Goal: Transaction & Acquisition: Book appointment/travel/reservation

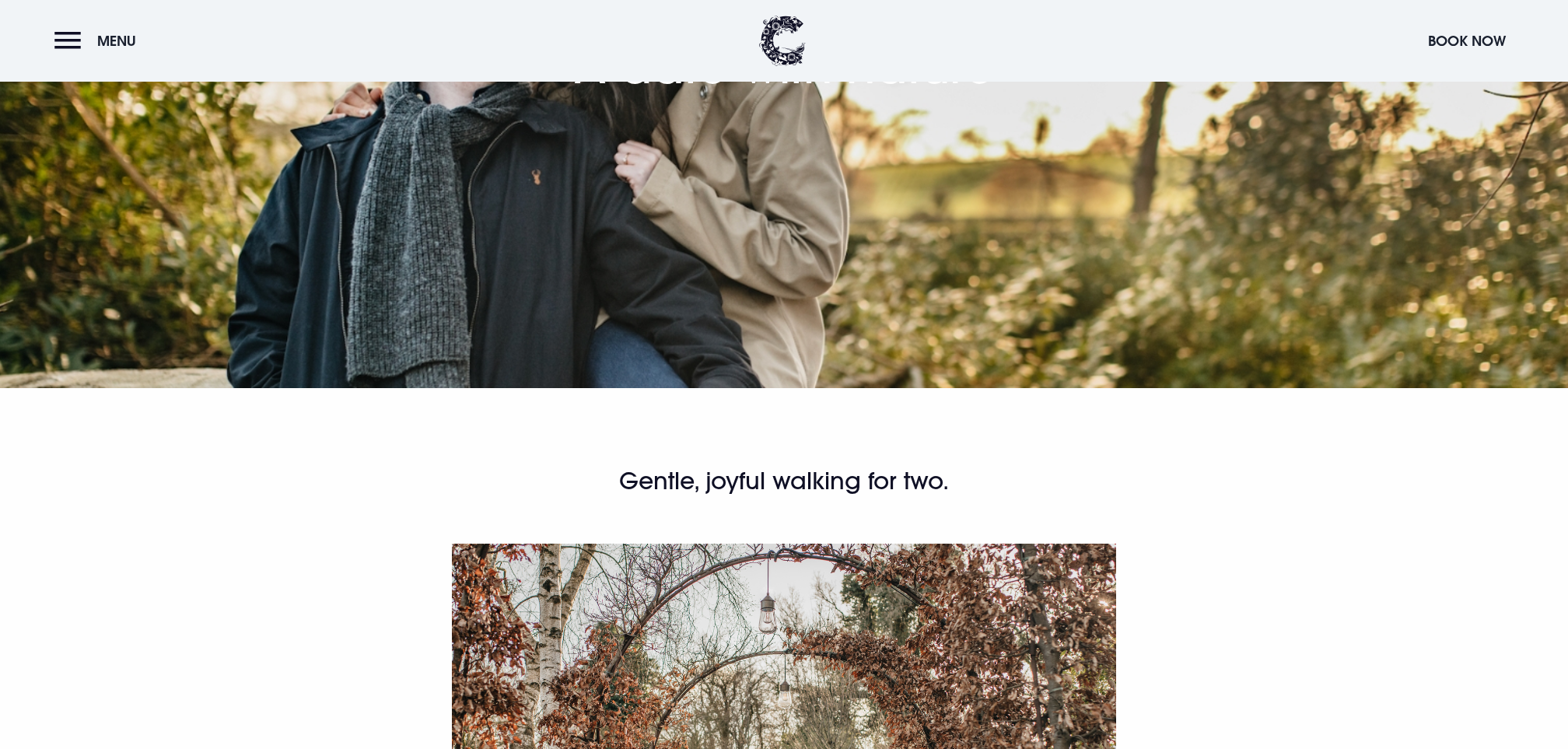
scroll to position [794, 0]
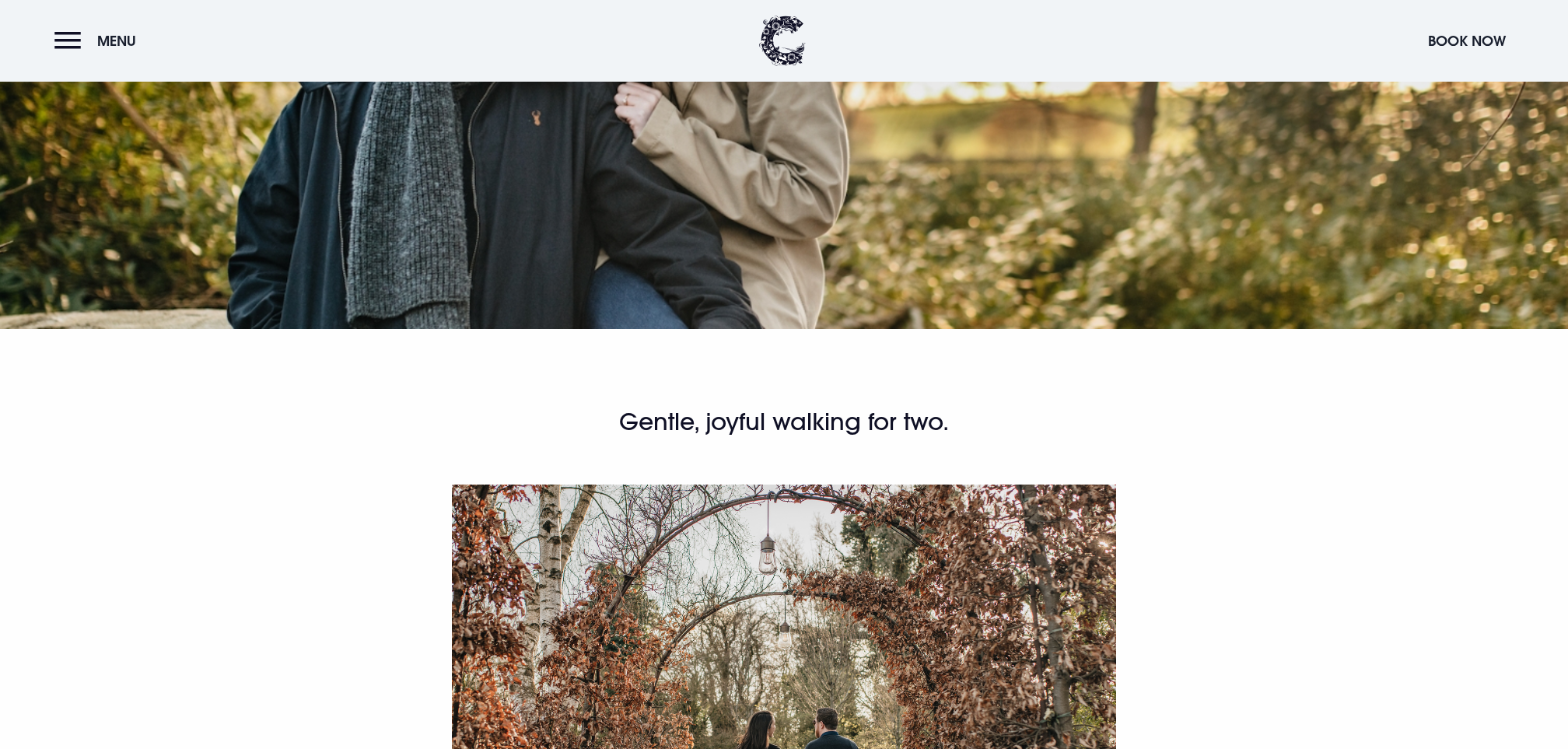
copy div "1 night B&B with a late afternoon Irish Coffee and luxury shortbread plus 3 cou…"
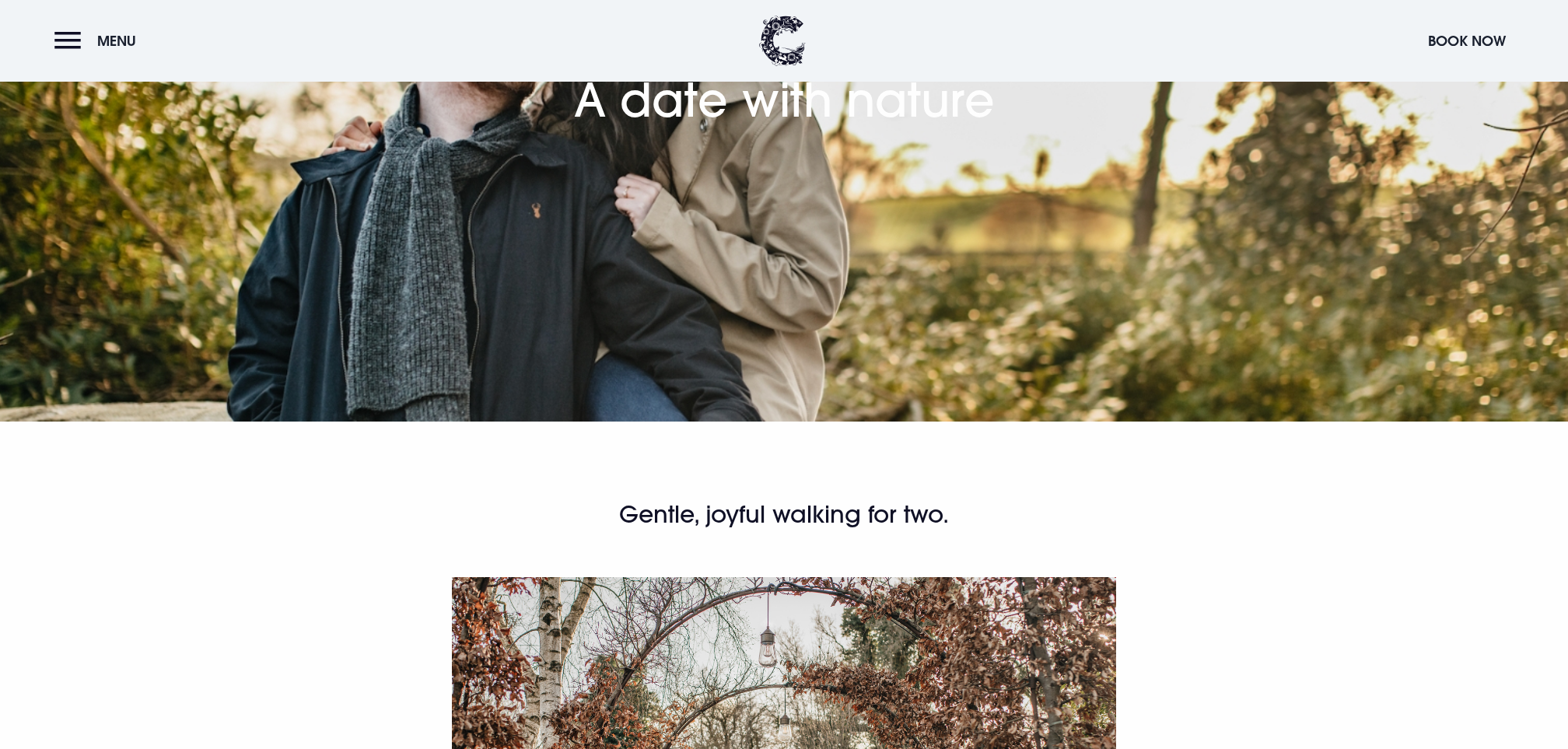
scroll to position [942, 0]
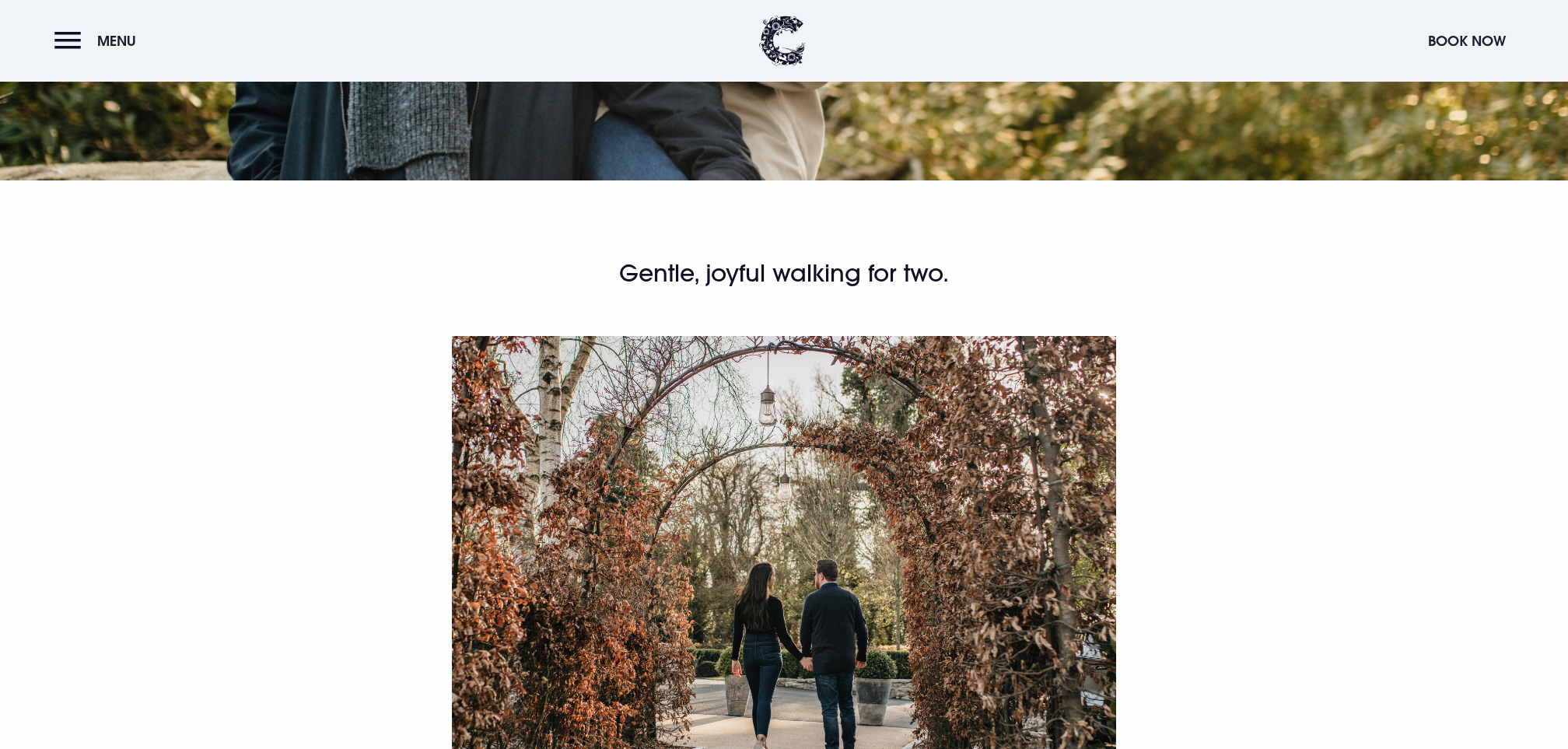
drag, startPoint x: 970, startPoint y: 334, endPoint x: 1057, endPoint y: 354, distance: 89.3
copy p "Let the luxurious Clandeboye Lodge be your starting point as you venture out to…"
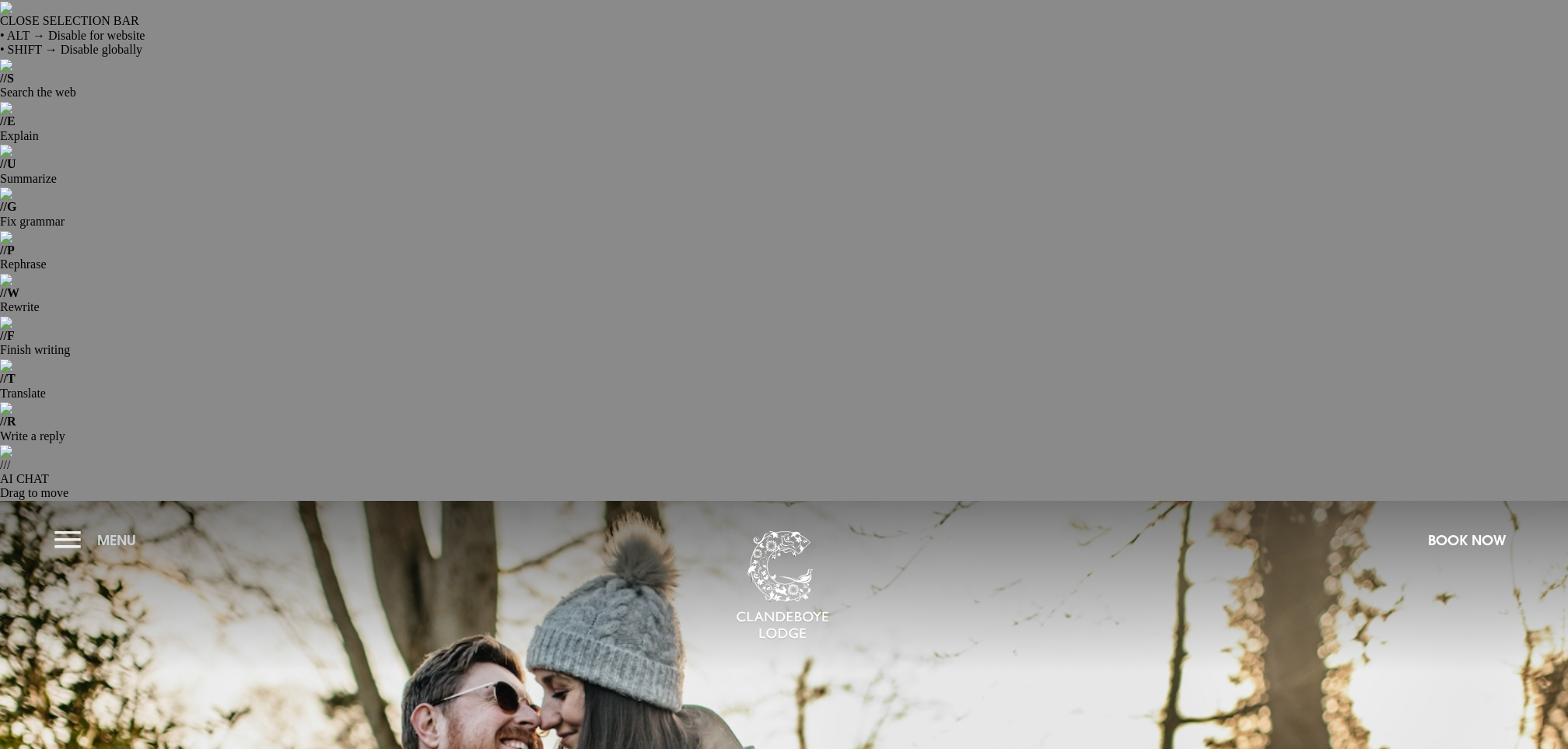
click at [91, 523] on button "Menu" at bounding box center [99, 539] width 89 height 33
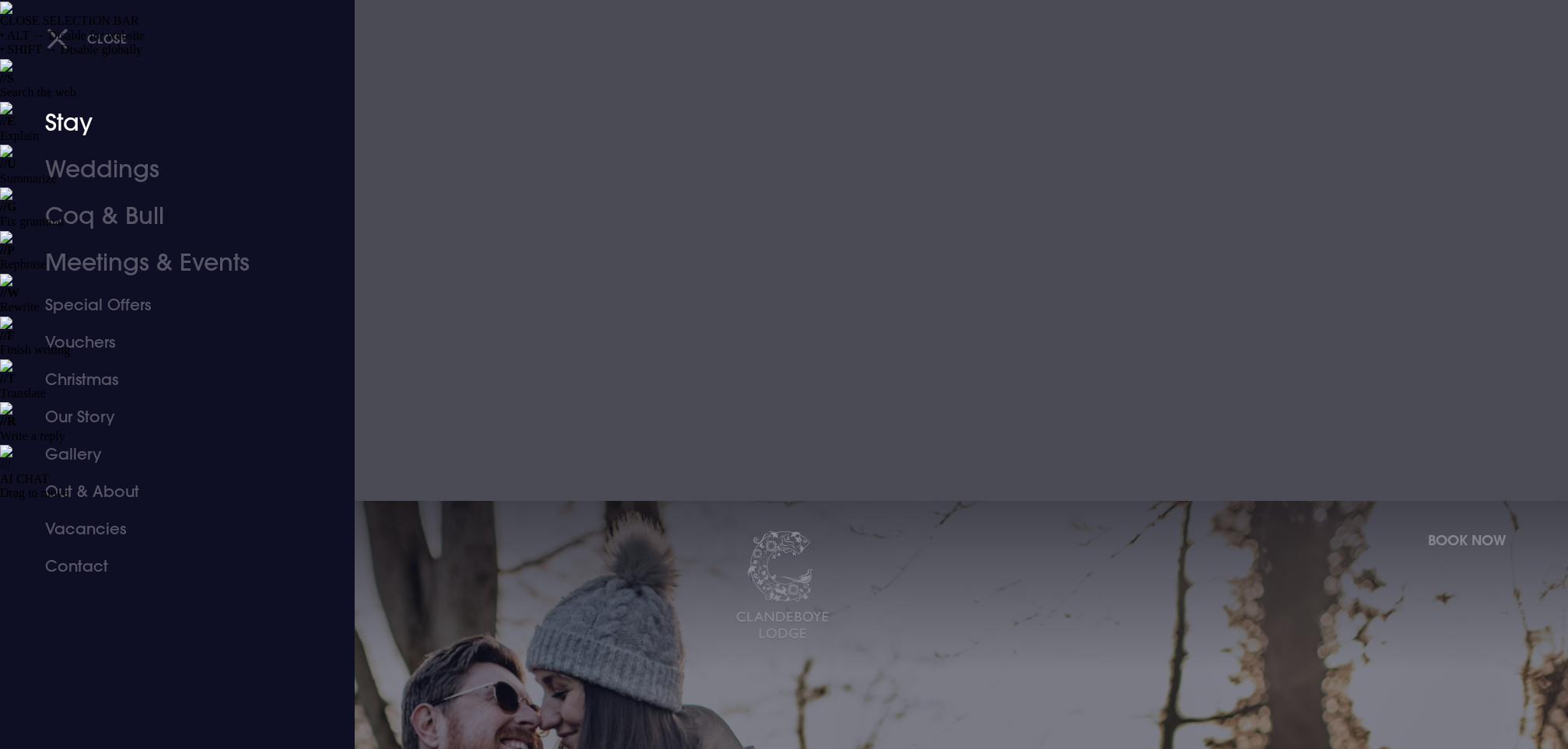
click at [100, 117] on link "Stay" at bounding box center [168, 123] width 246 height 47
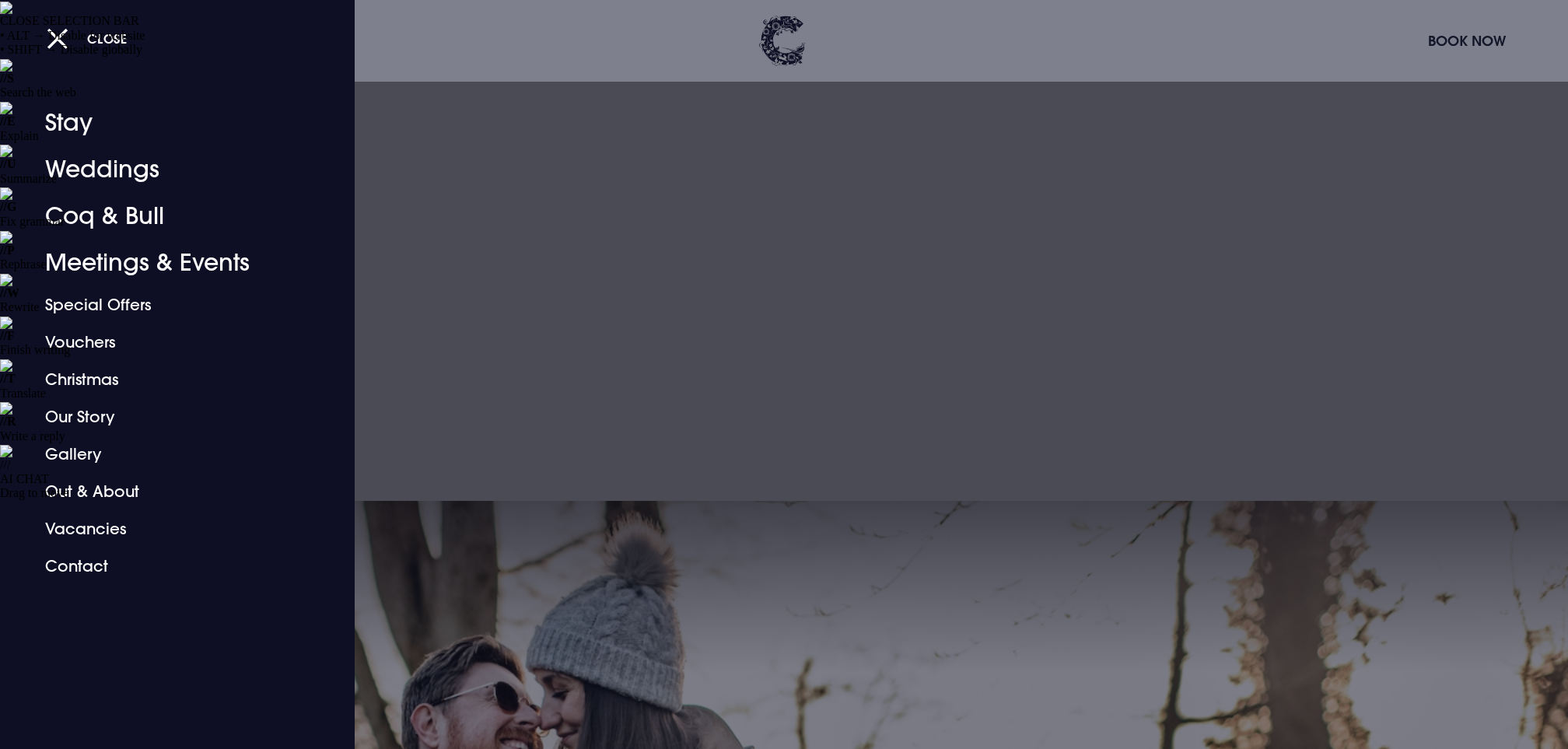
scroll to position [187, 0]
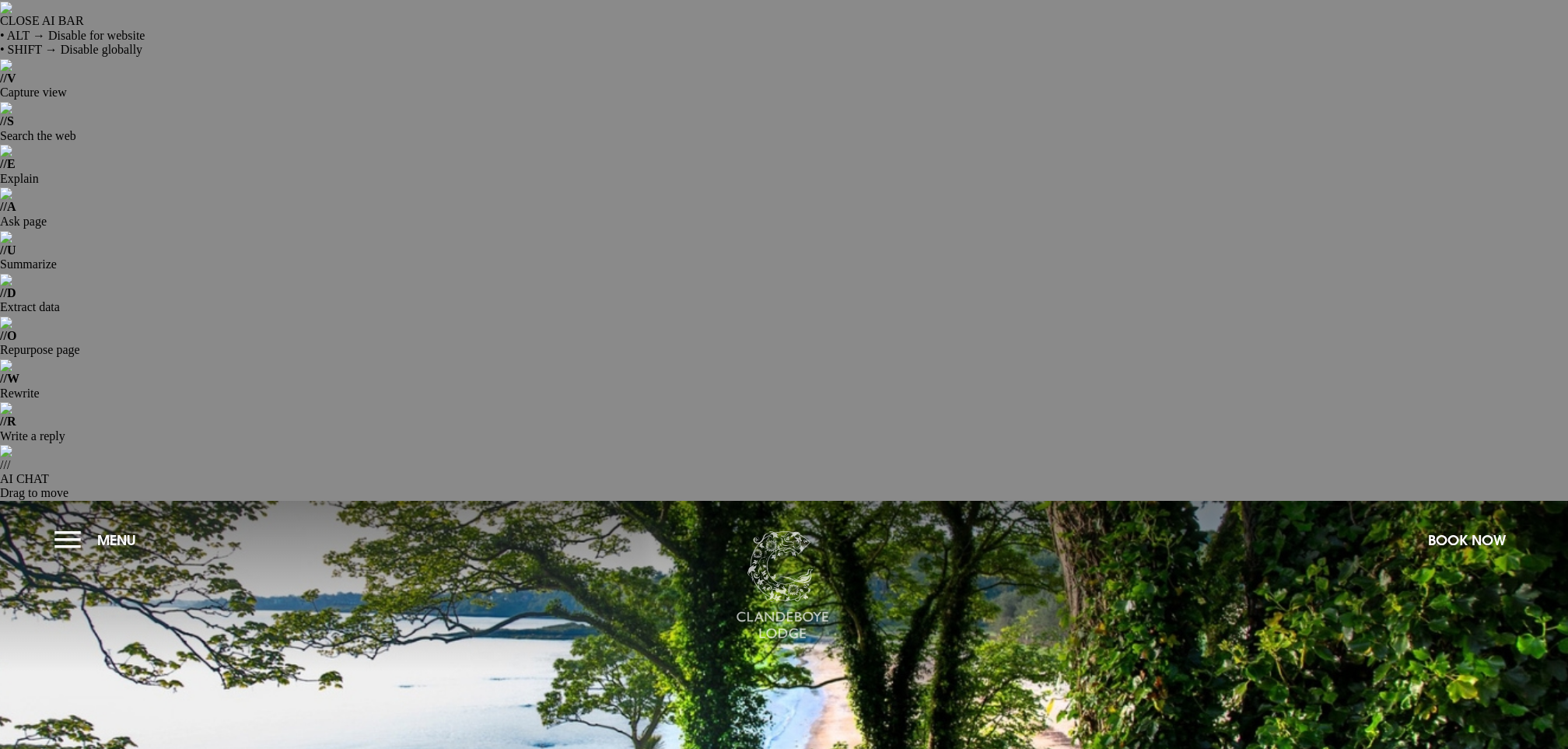
click at [799, 531] on img at bounding box center [782, 585] width 93 height 108
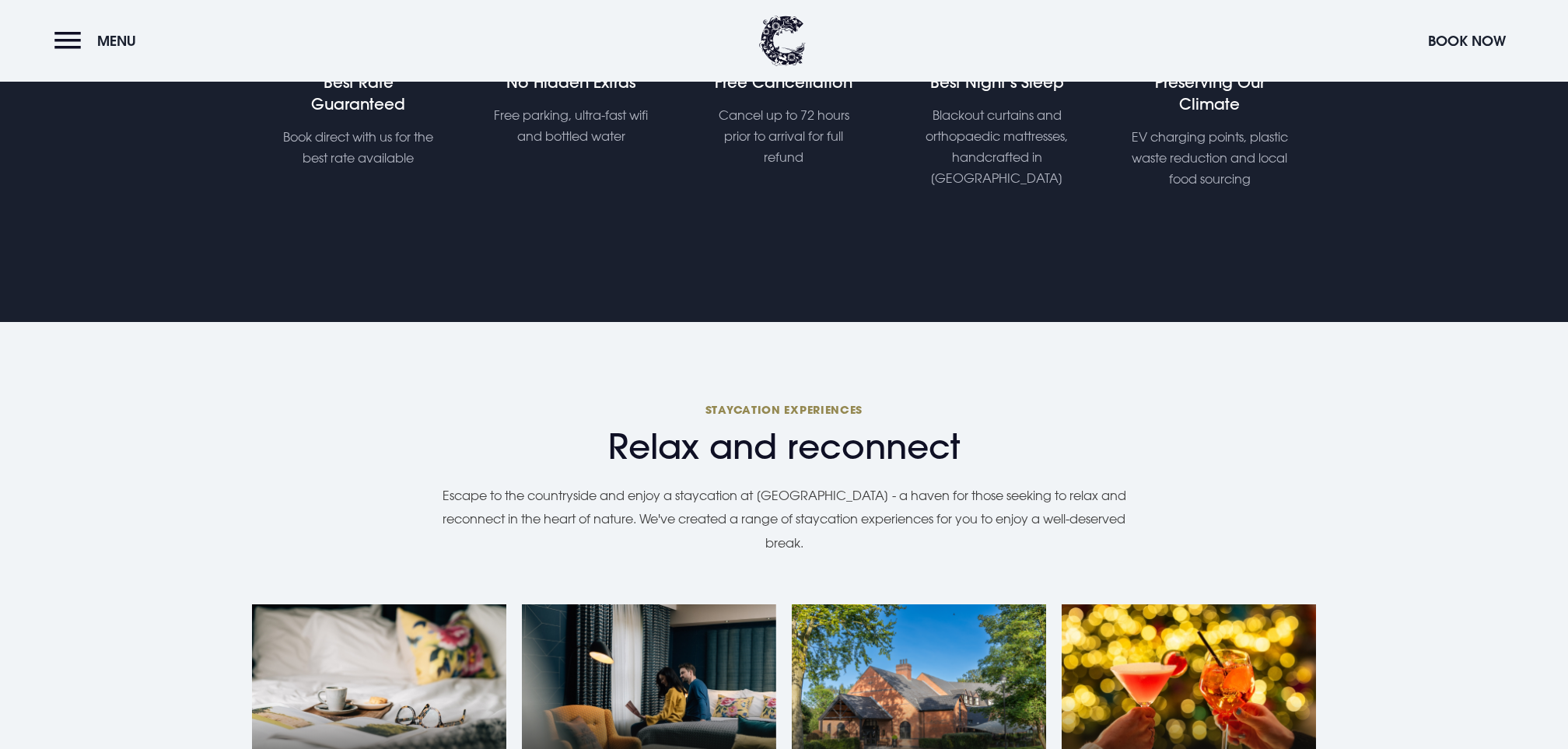
scroll to position [1295, 0]
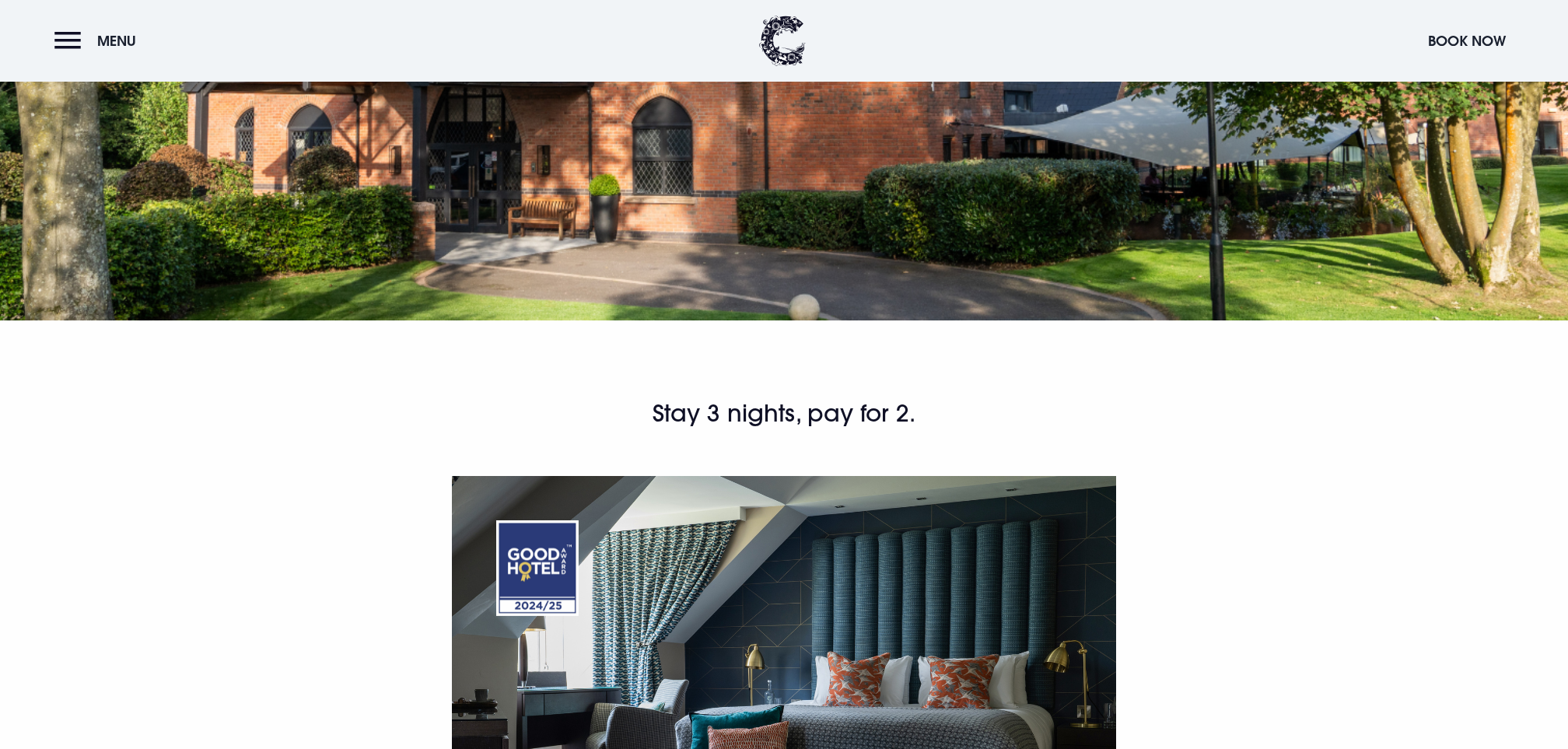
scroll to position [1179, 0]
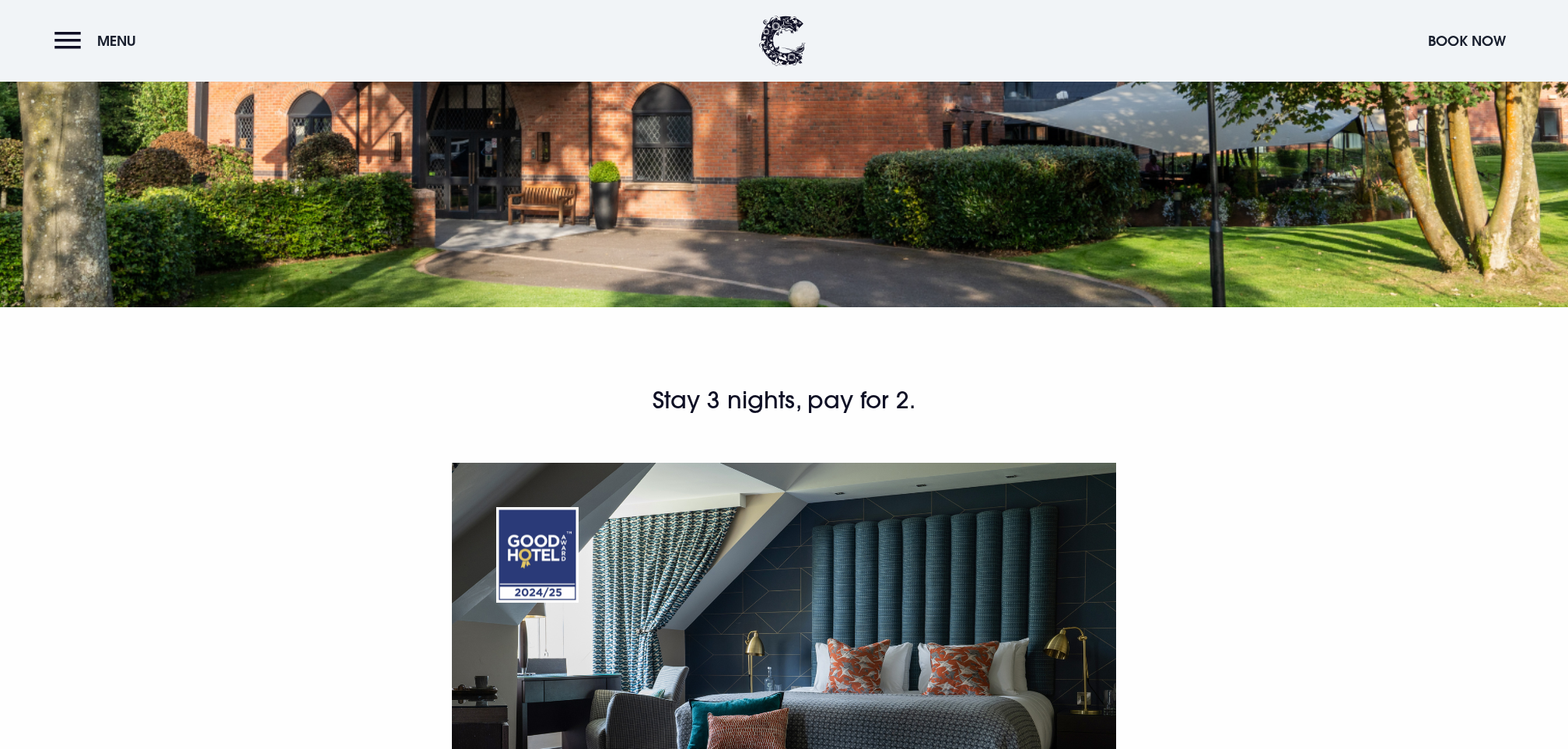
scroll to position [1046, 0]
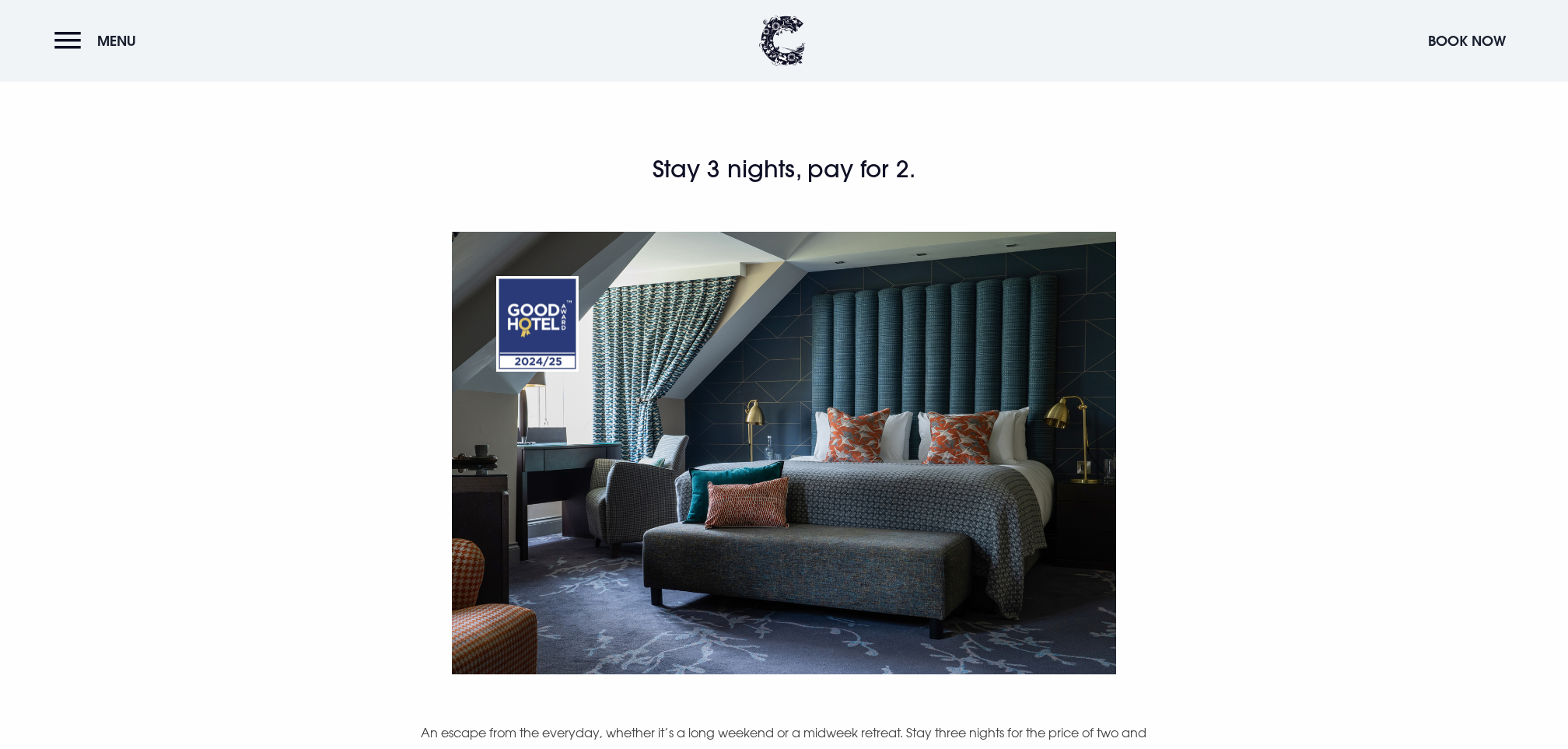
click at [858, 494] on div "Stay 3 nights, pay for 2. An escape from the everyday, whether it’s a long week…" at bounding box center [784, 641] width 899 height 977
copy div "3 nights B&B, 3-course dinner with a free bottle of wine one evening and a comp…"
drag, startPoint x: 416, startPoint y: 230, endPoint x: 921, endPoint y: 237, distance: 505.0
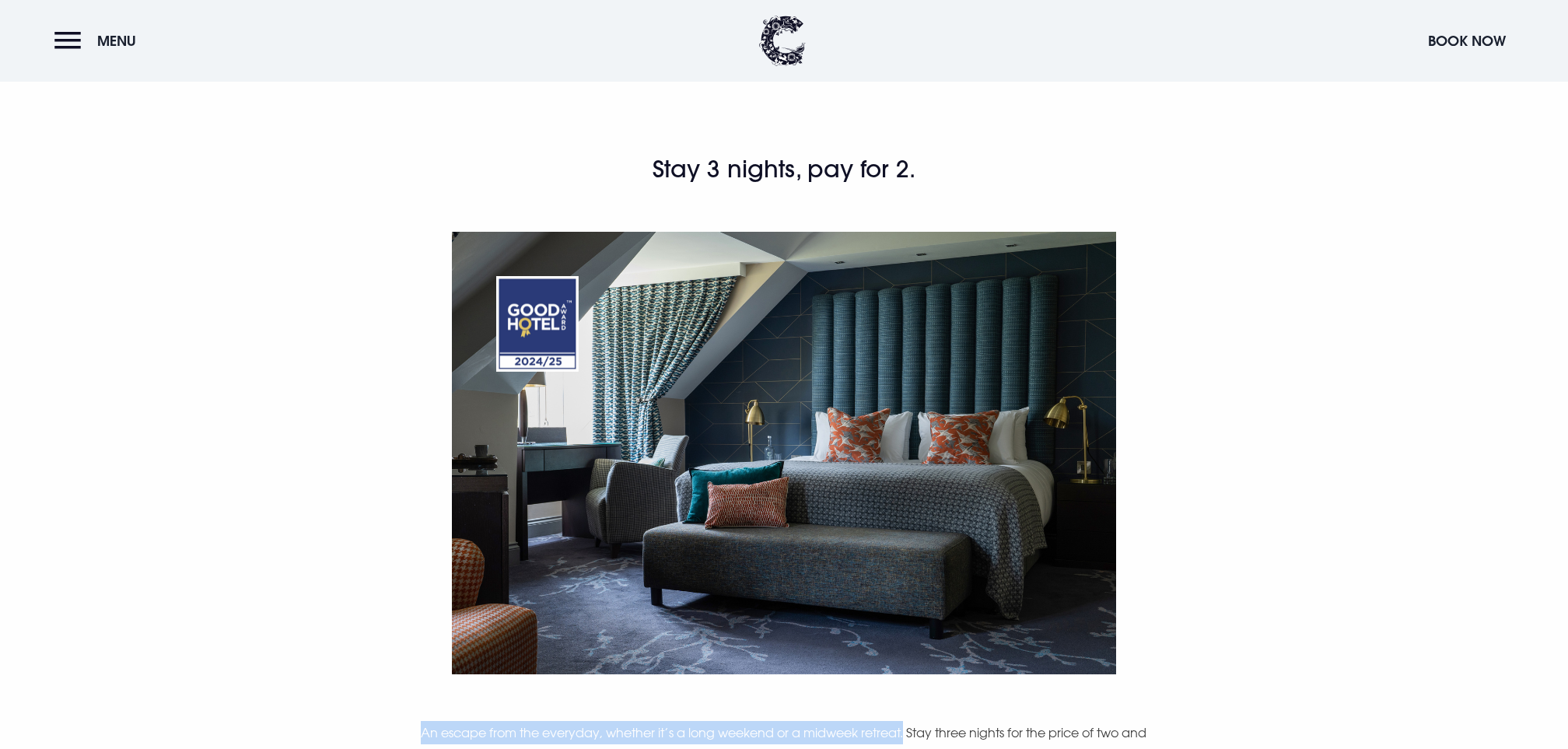
copy p "An escape from the everyday, whether it’s a long weekend or a midweek retreat."
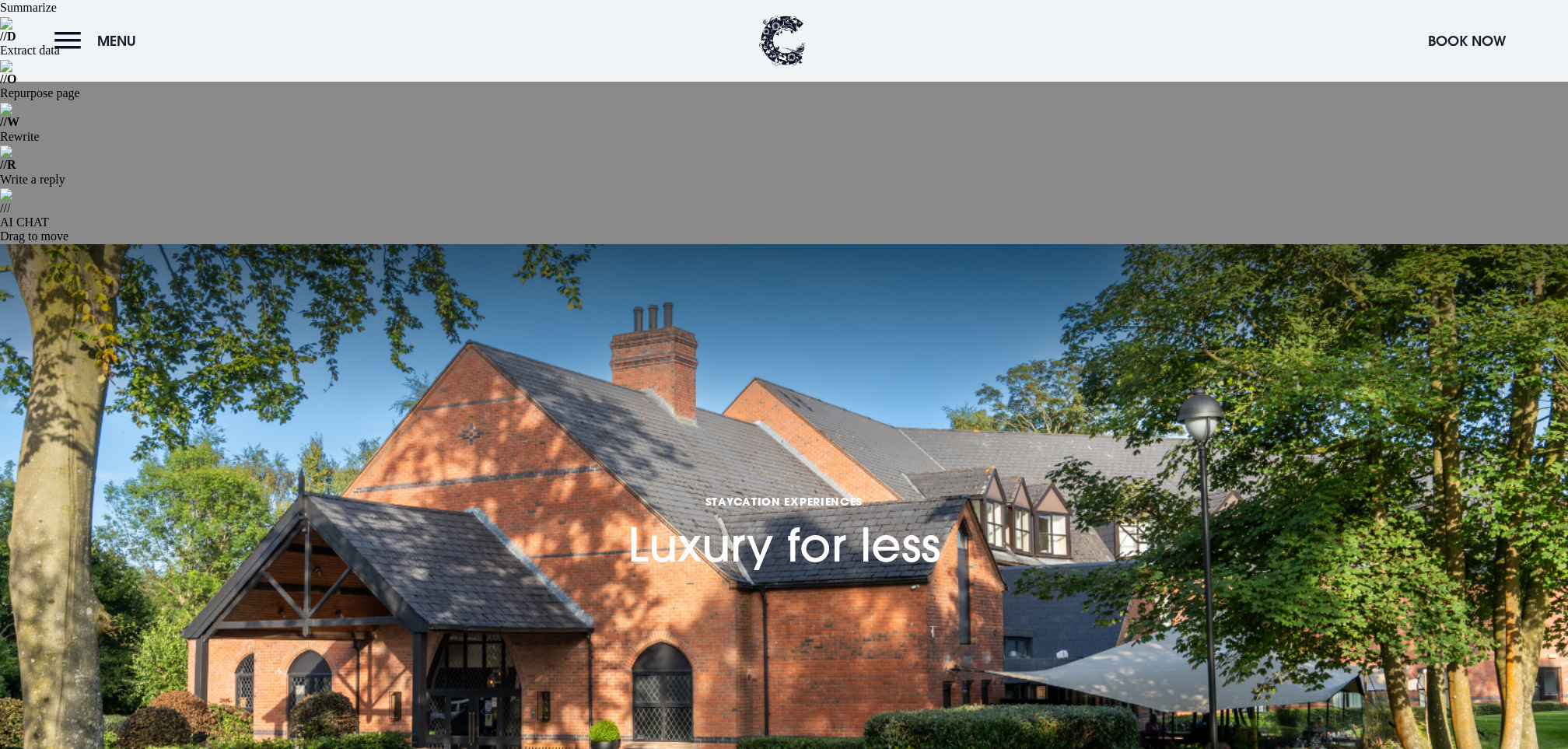
copy div "Stay 3 nights, pay for 2."
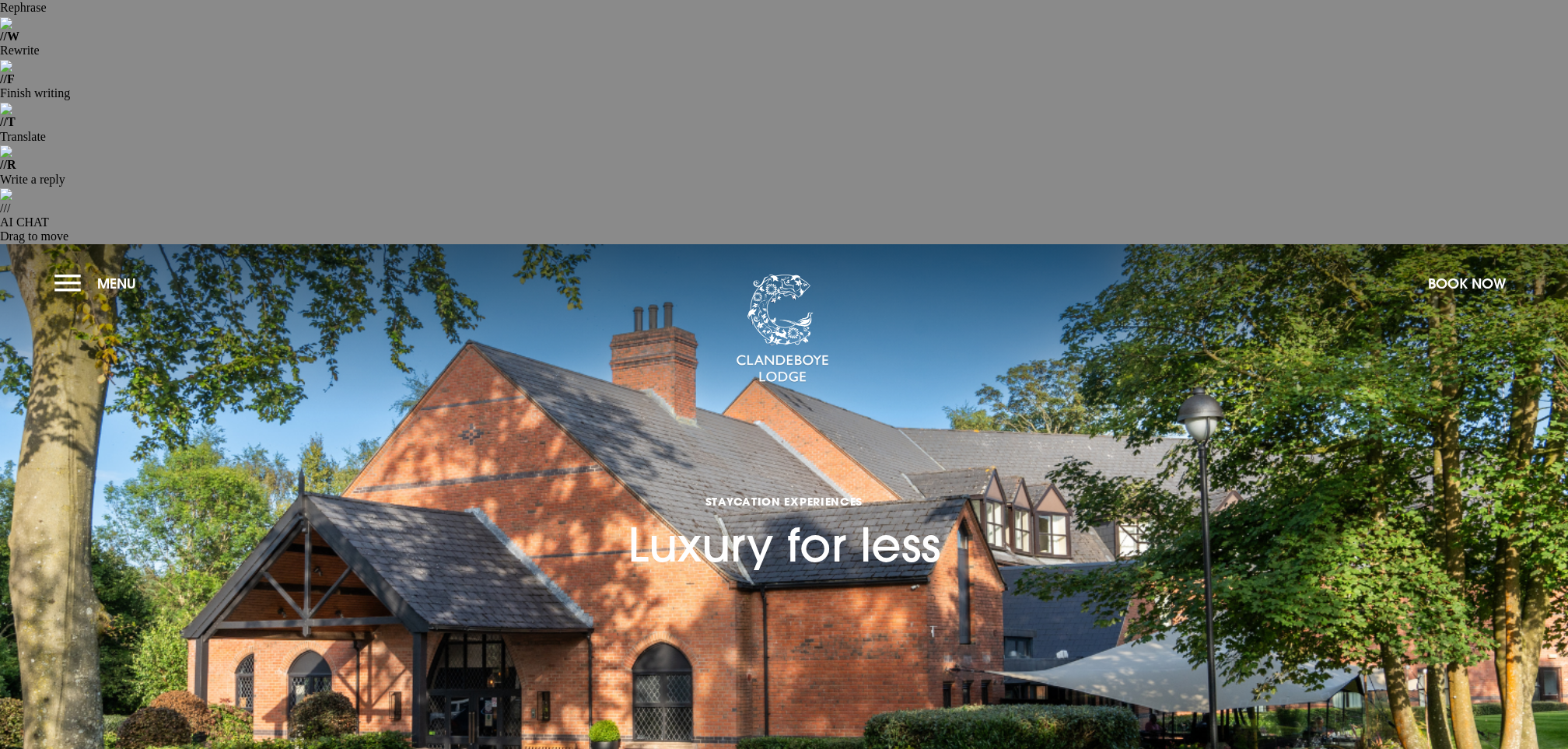
scroll to position [0, 0]
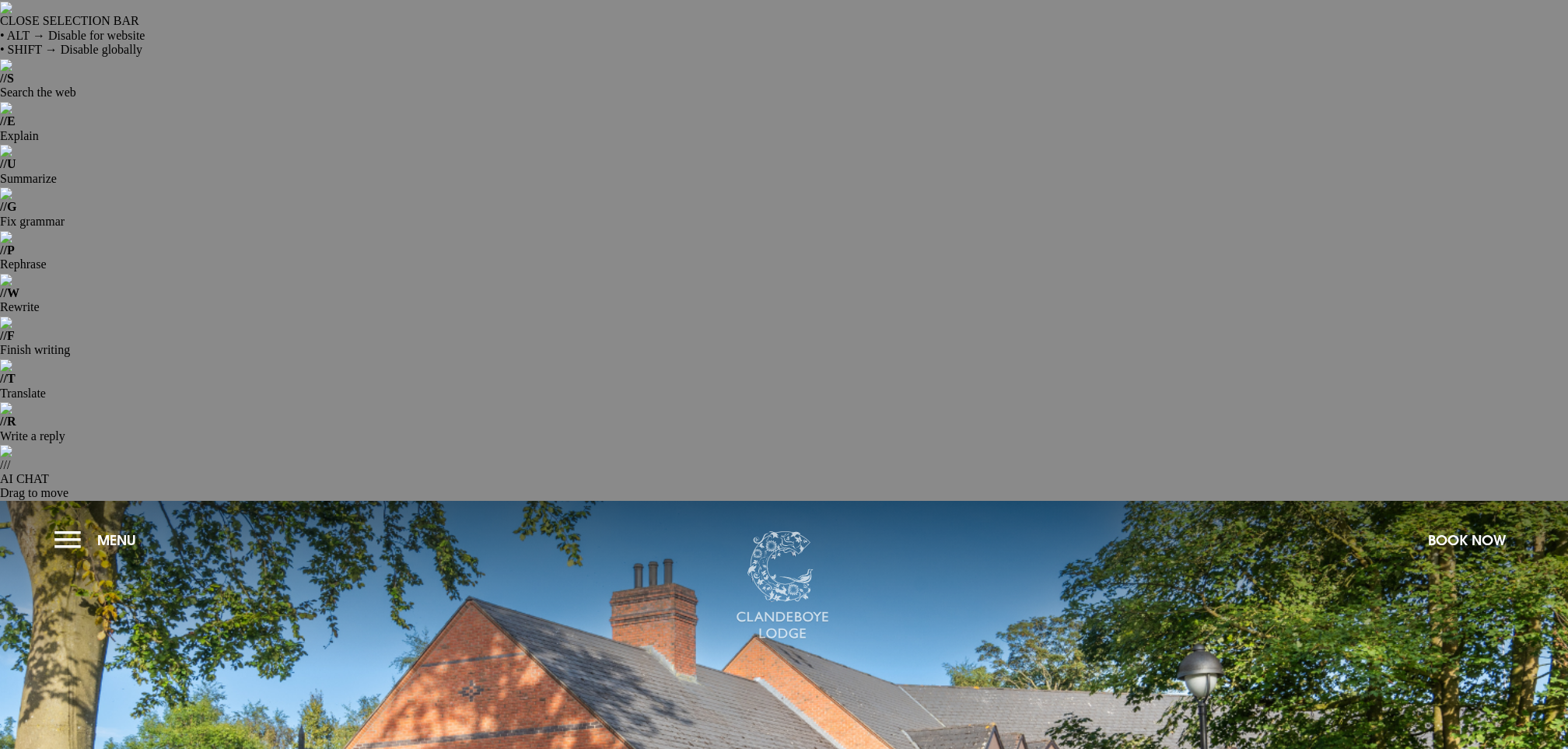
click at [765, 531] on img at bounding box center [782, 585] width 93 height 108
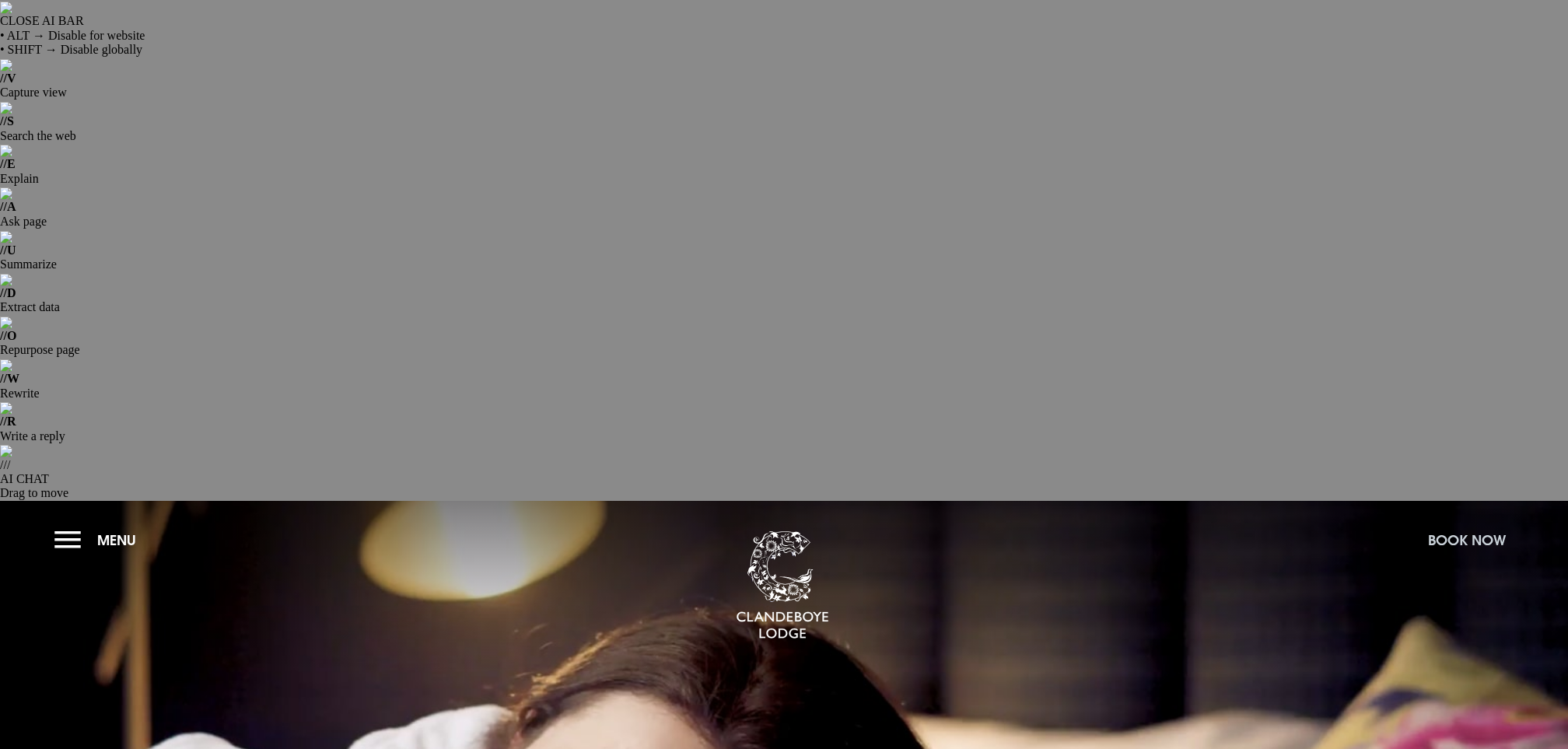
click at [1444, 523] on button "Book Now" at bounding box center [1466, 539] width 93 height 33
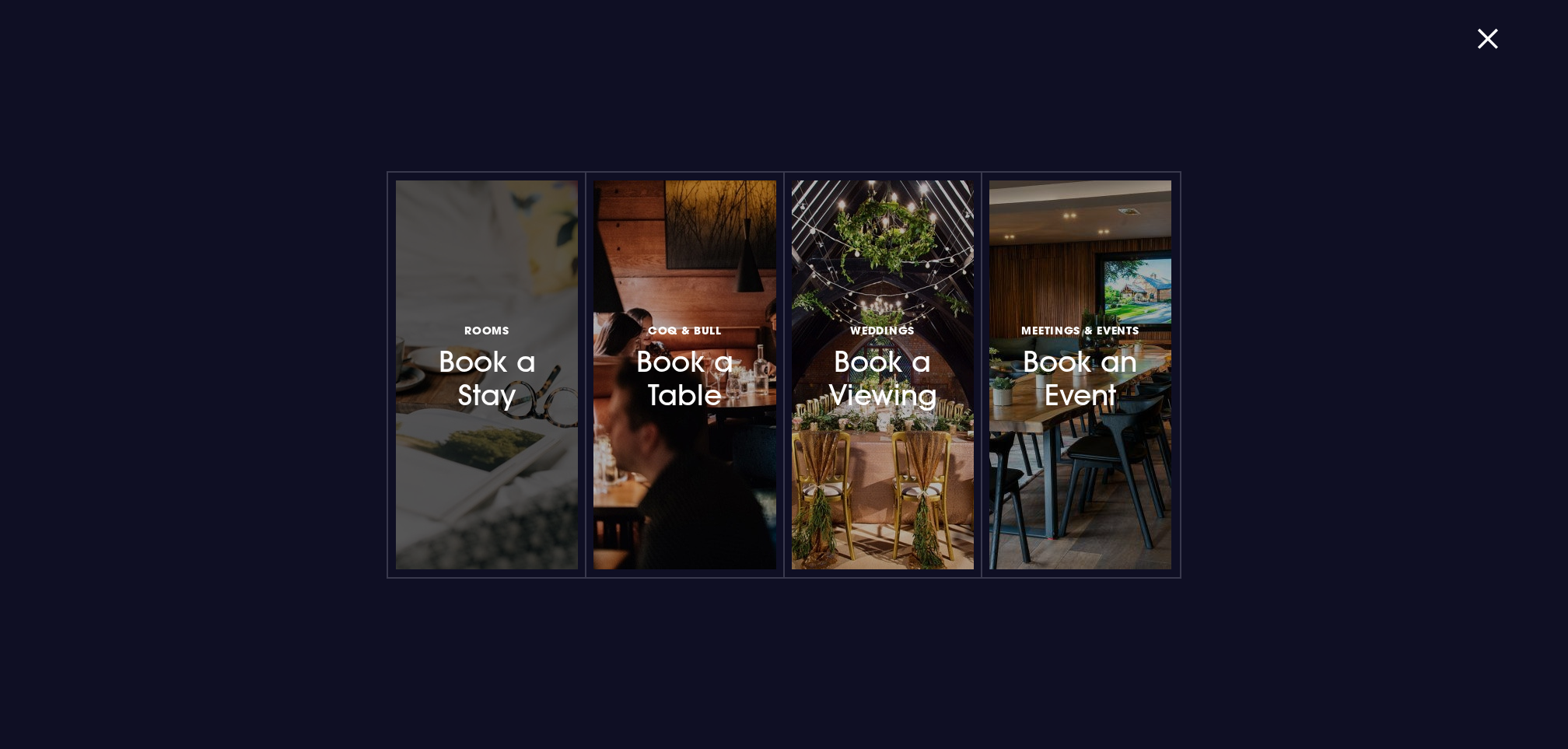
click at [502, 360] on h3 "Rooms Book a Stay" at bounding box center [487, 367] width 136 height 92
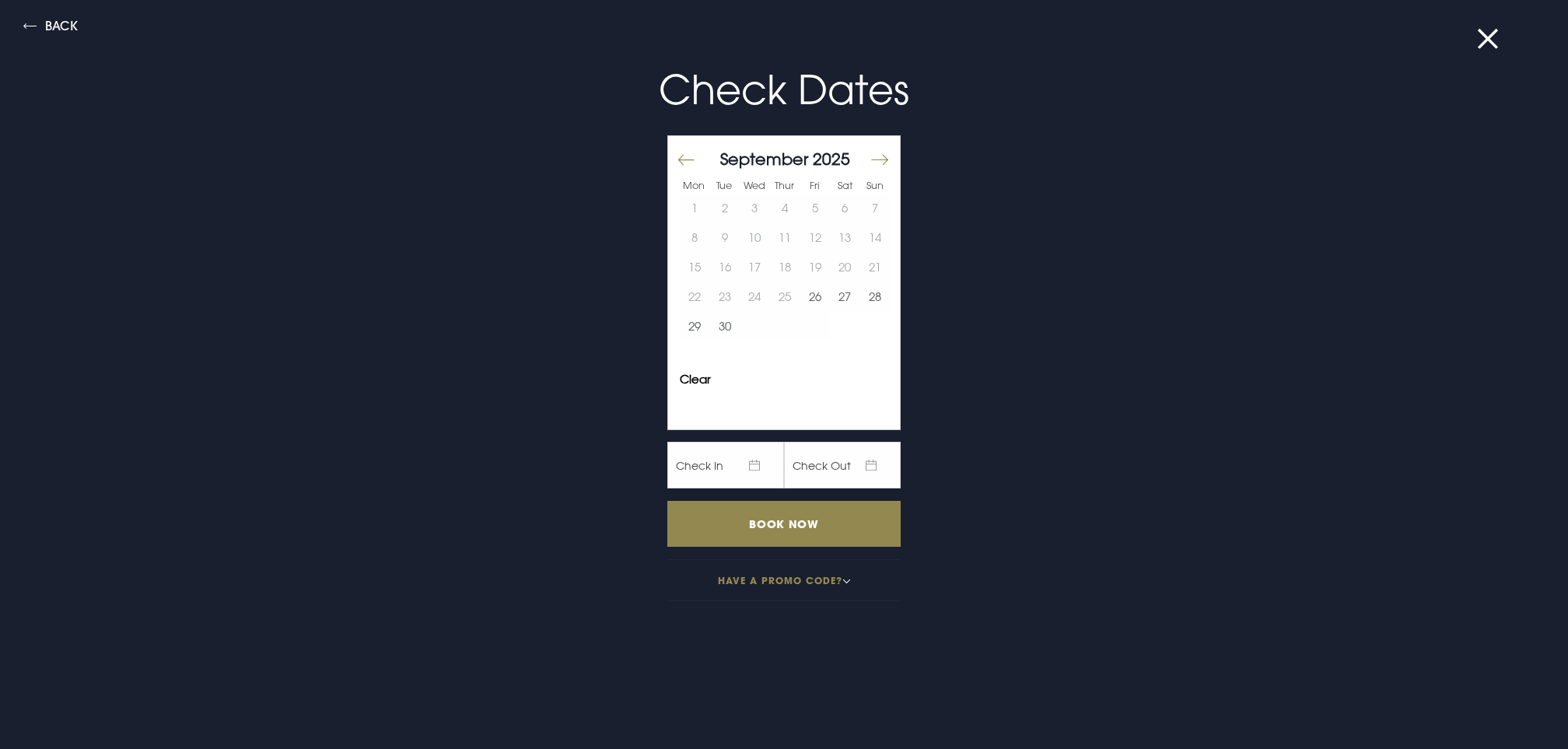
click at [878, 155] on button "Move forward to switch to the next month." at bounding box center [878, 159] width 19 height 33
click at [681, 161] on button "Move backward to switch to the previous month." at bounding box center [687, 159] width 19 height 33
click at [884, 164] on button "Move forward to switch to the next month." at bounding box center [878, 159] width 19 height 33
click at [689, 152] on button "Move backward to switch to the previous month." at bounding box center [687, 159] width 19 height 33
click at [813, 298] on button "26" at bounding box center [815, 296] width 31 height 30
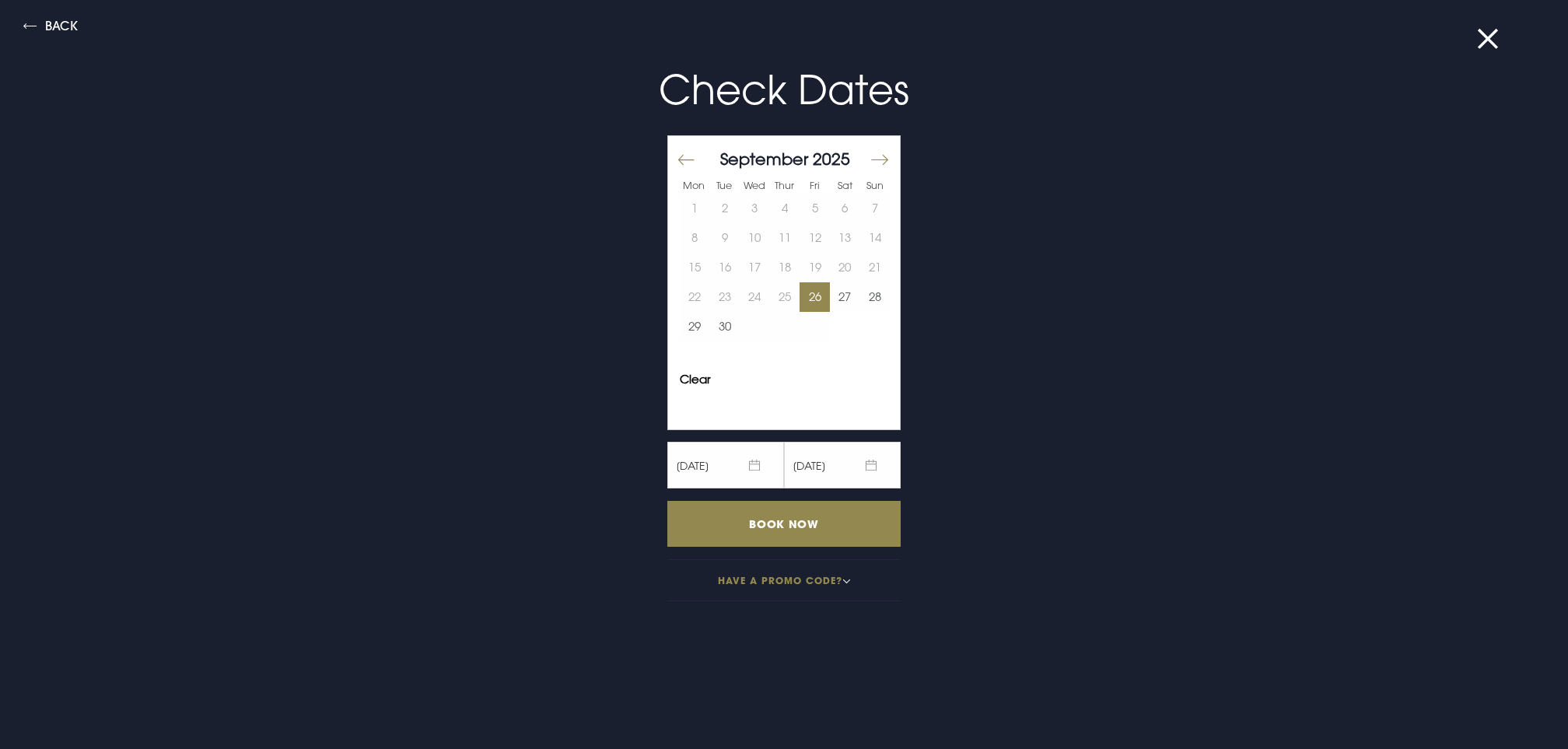
click at [884, 148] on button "Move forward to switch to the next month." at bounding box center [878, 159] width 19 height 33
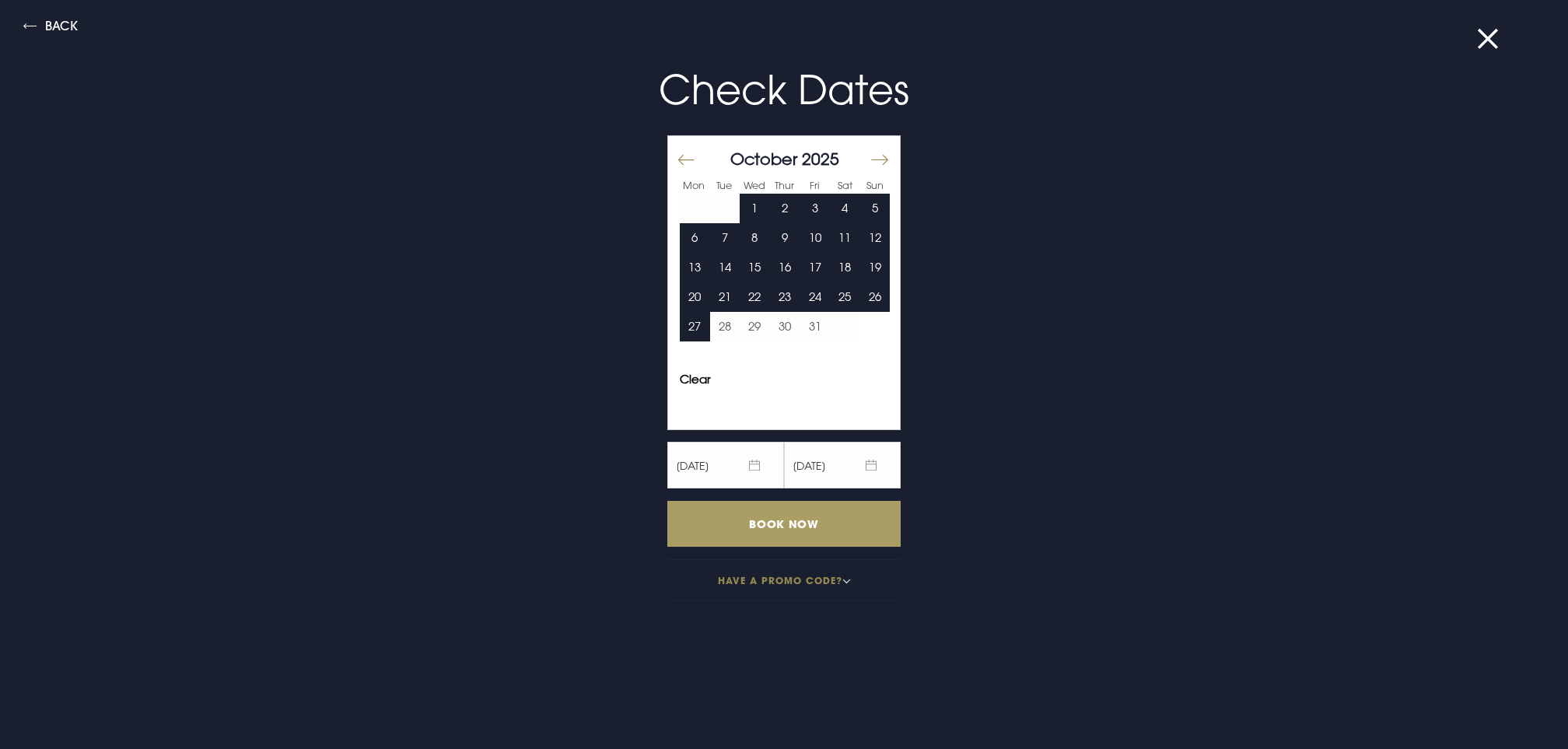
click at [793, 532] on input "Book Now" at bounding box center [784, 523] width 233 height 46
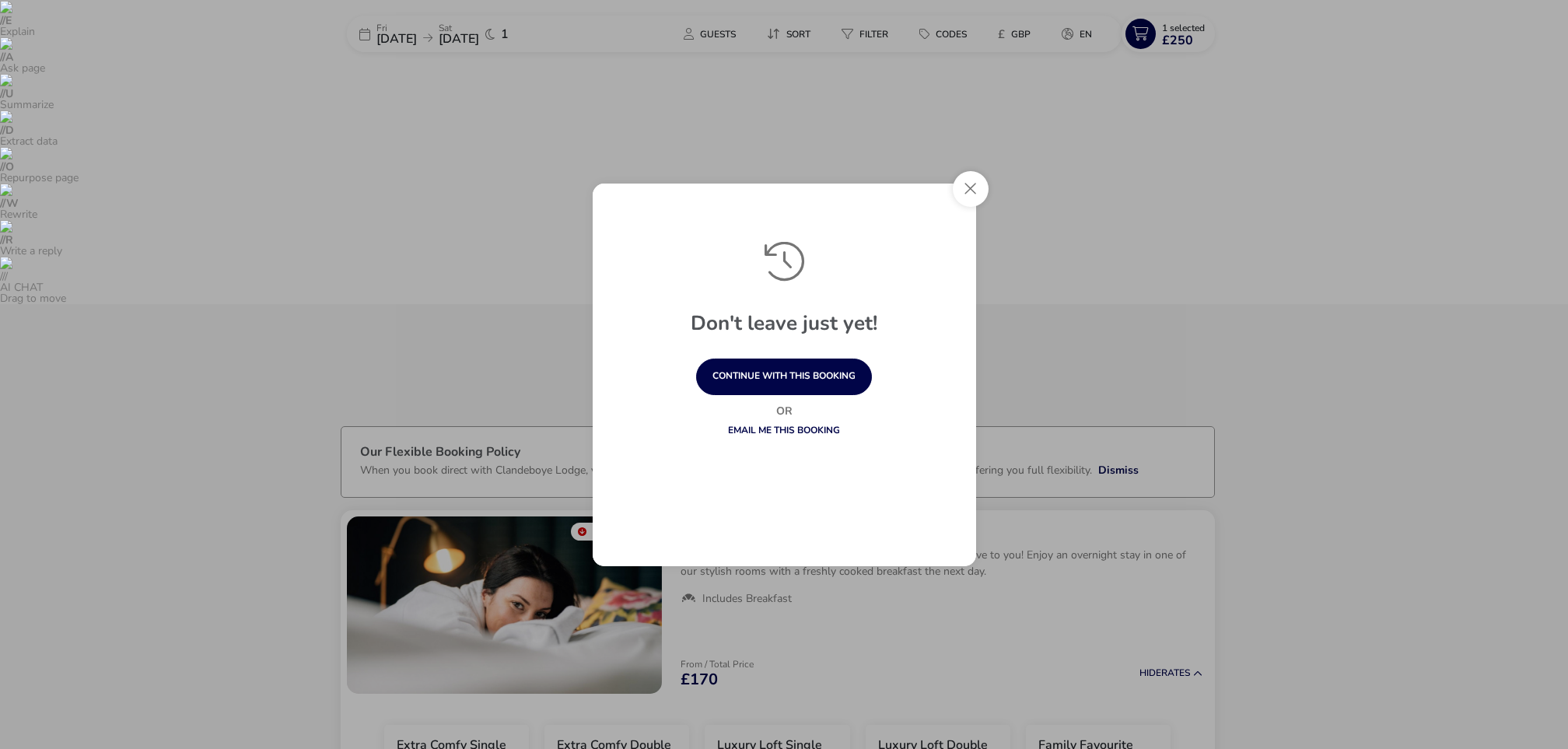
scroll to position [123, 0]
click at [980, 189] on button "Close" at bounding box center [971, 189] width 36 height 36
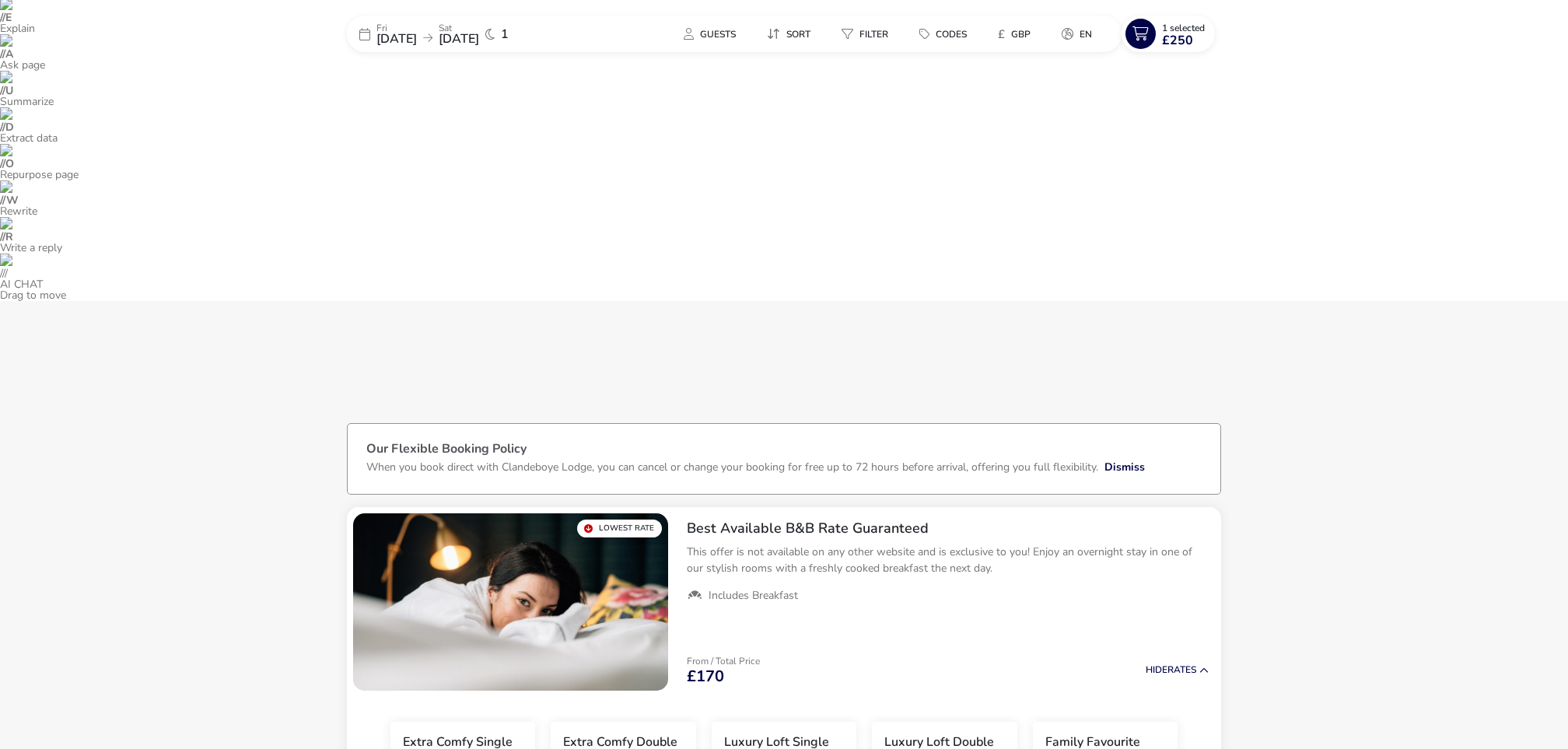
click at [449, 46] on div "Fri 26 Sep 2025 Sat 27 Sep 2025 1" at bounding box center [464, 33] width 233 height 36
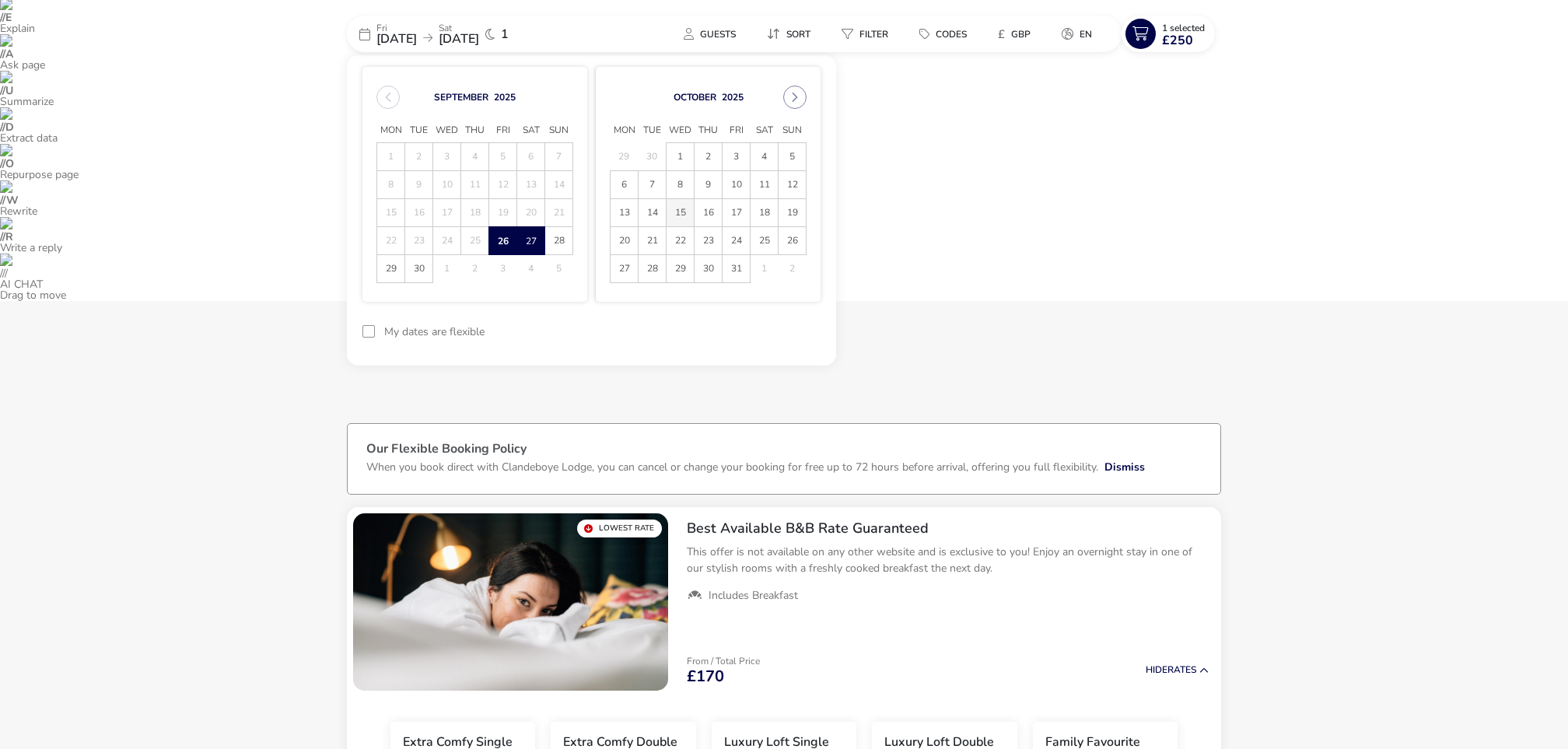
click at [683, 214] on span "15" at bounding box center [681, 212] width 27 height 27
click at [709, 214] on span "16" at bounding box center [708, 212] width 27 height 27
click at [767, 338] on button "Apply Dates" at bounding box center [773, 332] width 95 height 36
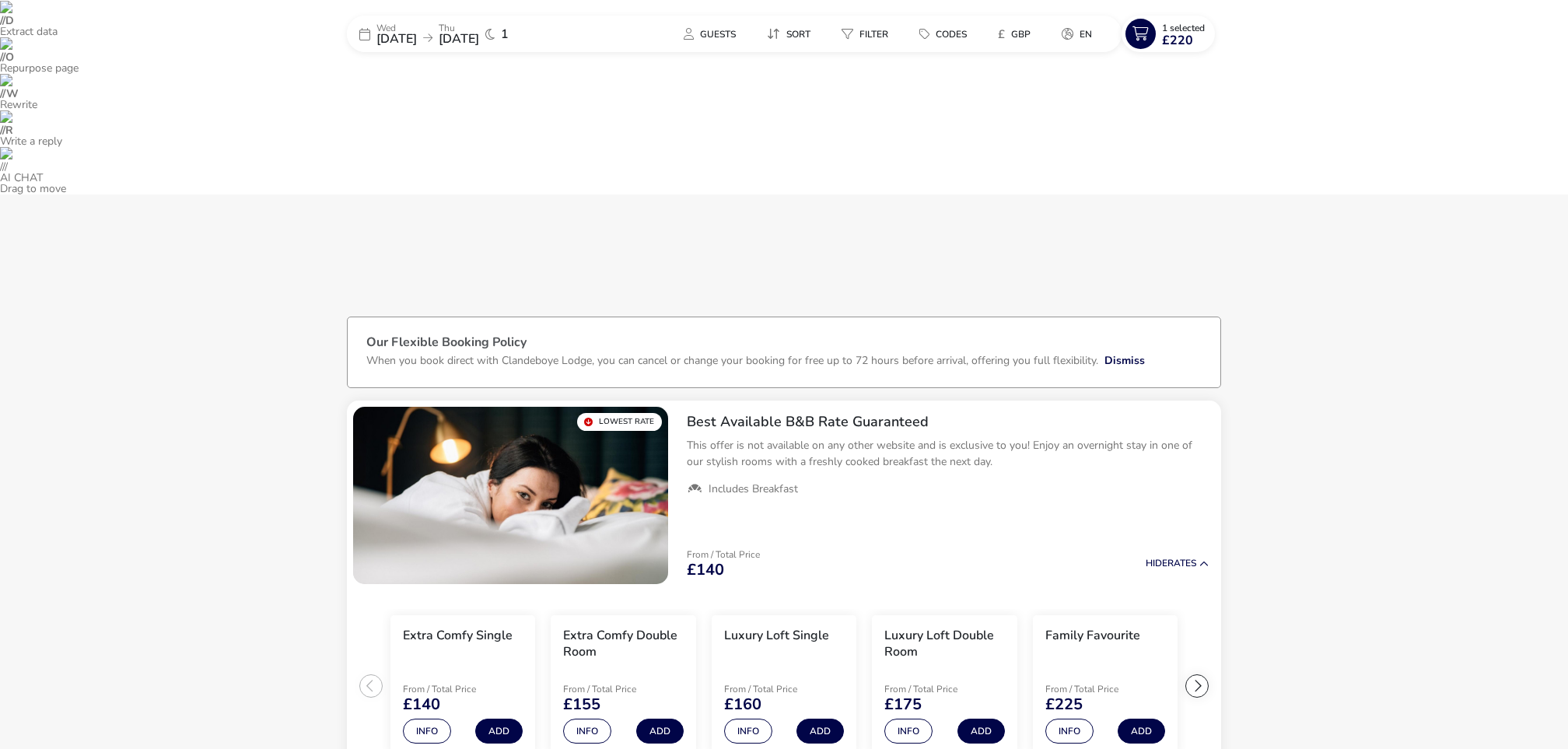
scroll to position [114, 0]
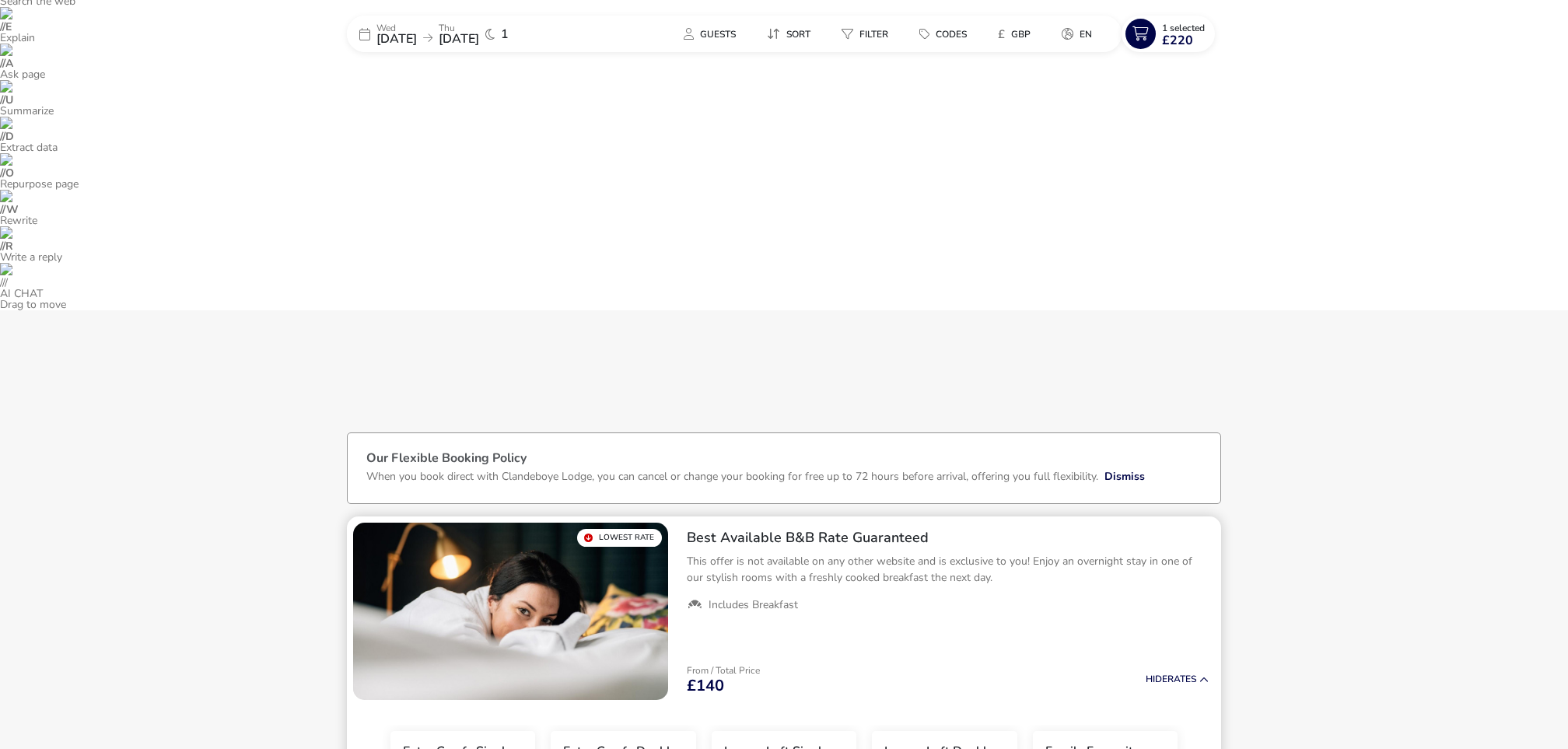
click at [862, 529] on h2 "Best Available B&B Rate Guaranteed" at bounding box center [947, 538] width 521 height 18
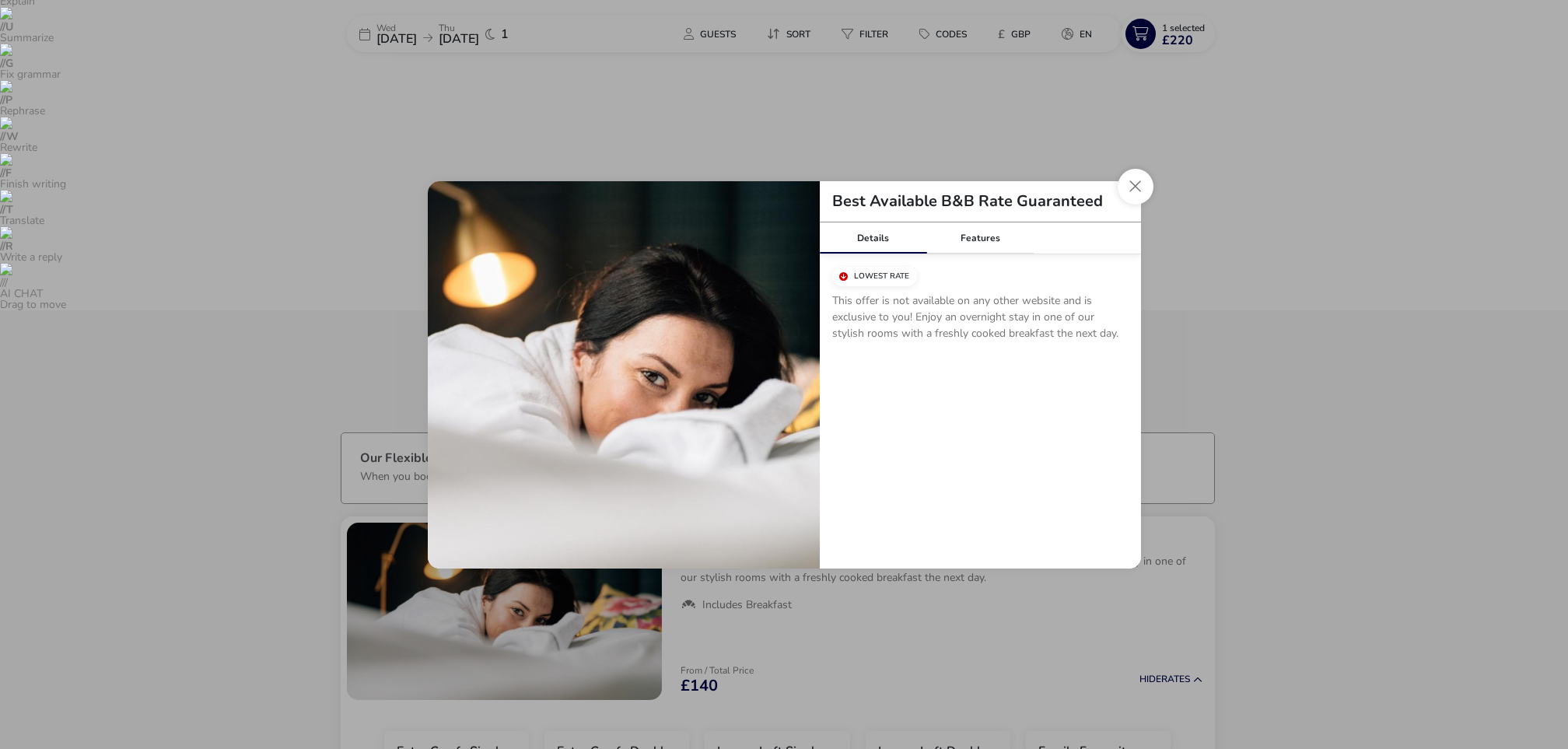
drag, startPoint x: 1084, startPoint y: 326, endPoint x: 944, endPoint y: 326, distance: 140.0
click at [944, 326] on p "This offer is not available on any other website and is exclusive to you! Enjoy…" at bounding box center [981, 320] width 296 height 55
drag, startPoint x: 913, startPoint y: 314, endPoint x: 1102, endPoint y: 337, distance: 190.4
click at [1102, 337] on p "This offer is not available on any other website and is exclusive to you! Enjoy…" at bounding box center [981, 320] width 296 height 55
copy p "Enjoy an overnight stay in one of our stylish rooms with a freshly cooked break…"
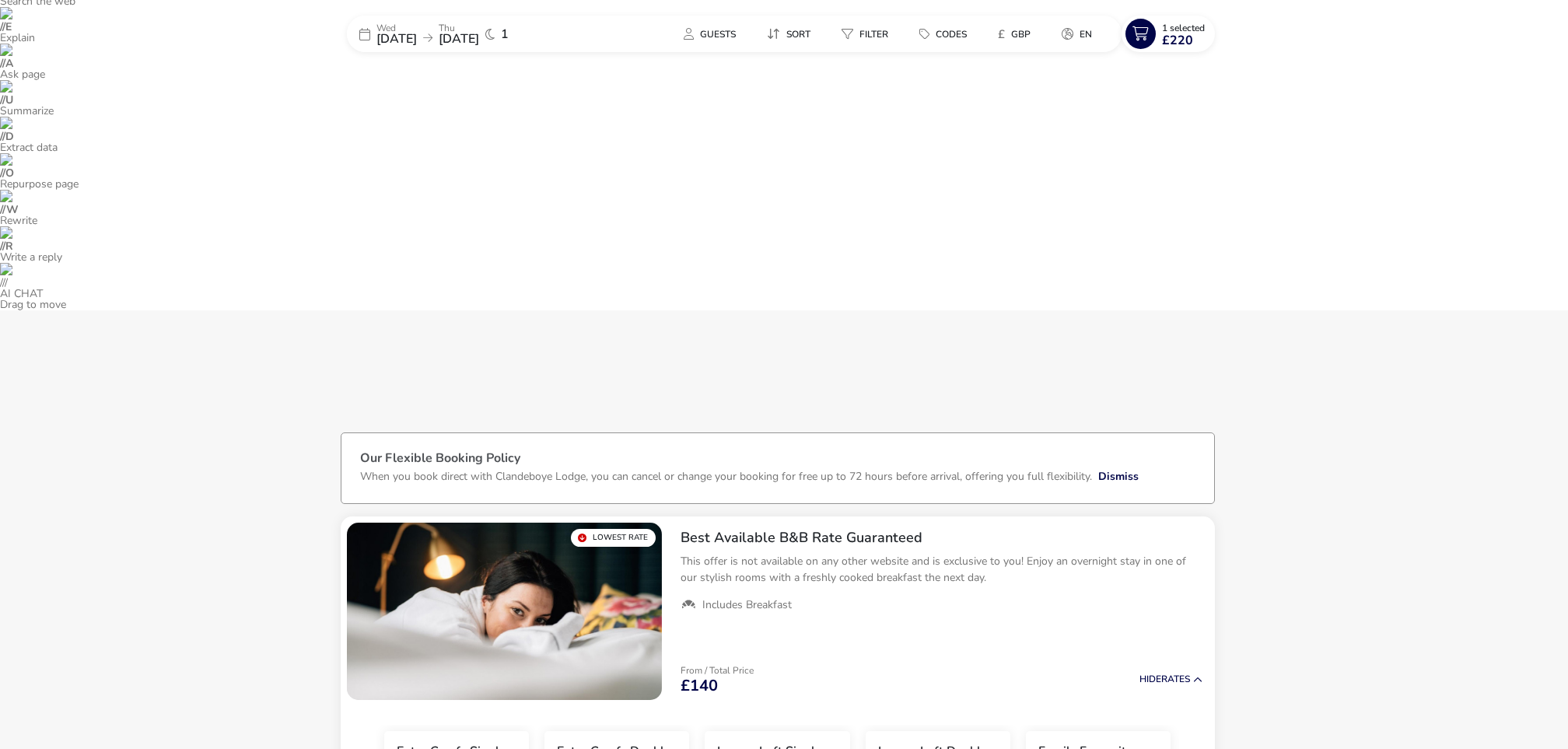
click at [1140, 627] on div "Best Available B&B Rate Guaranteed Details Features Lowest Rate This offer is n…" at bounding box center [784, 374] width 1568 height 749
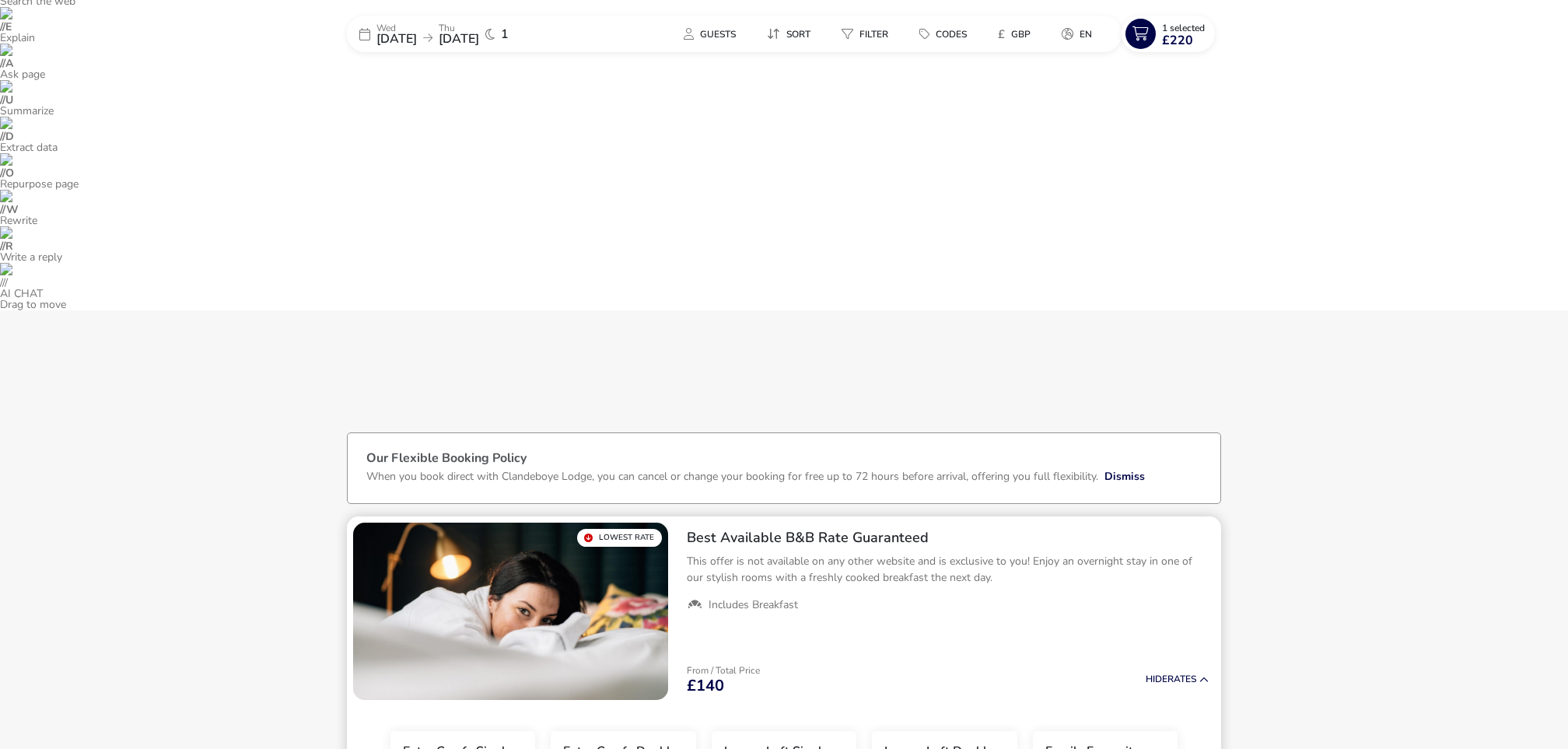
click at [770, 529] on h2 "Best Available B&B Rate Guaranteed" at bounding box center [947, 538] width 521 height 18
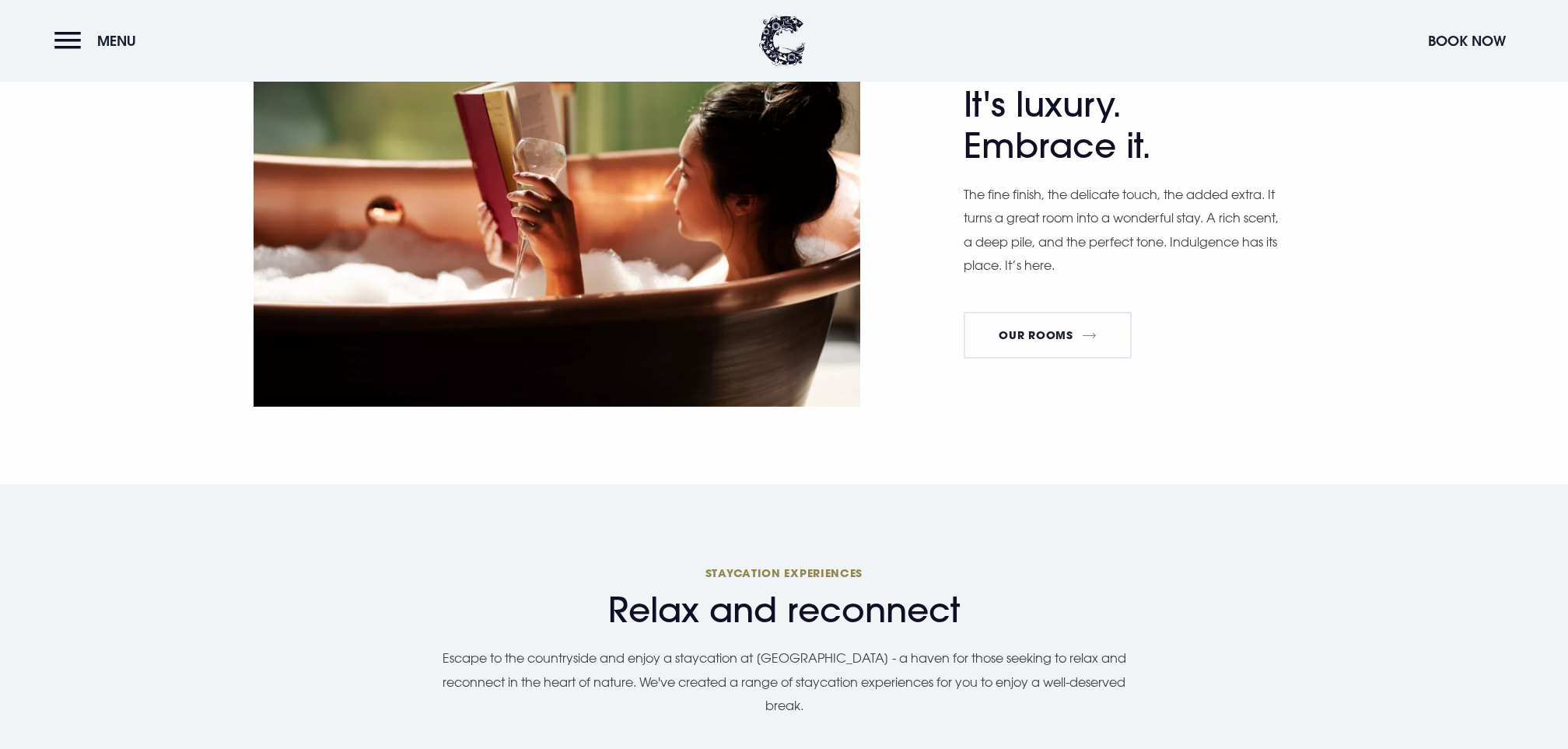
scroll to position [1626, 0]
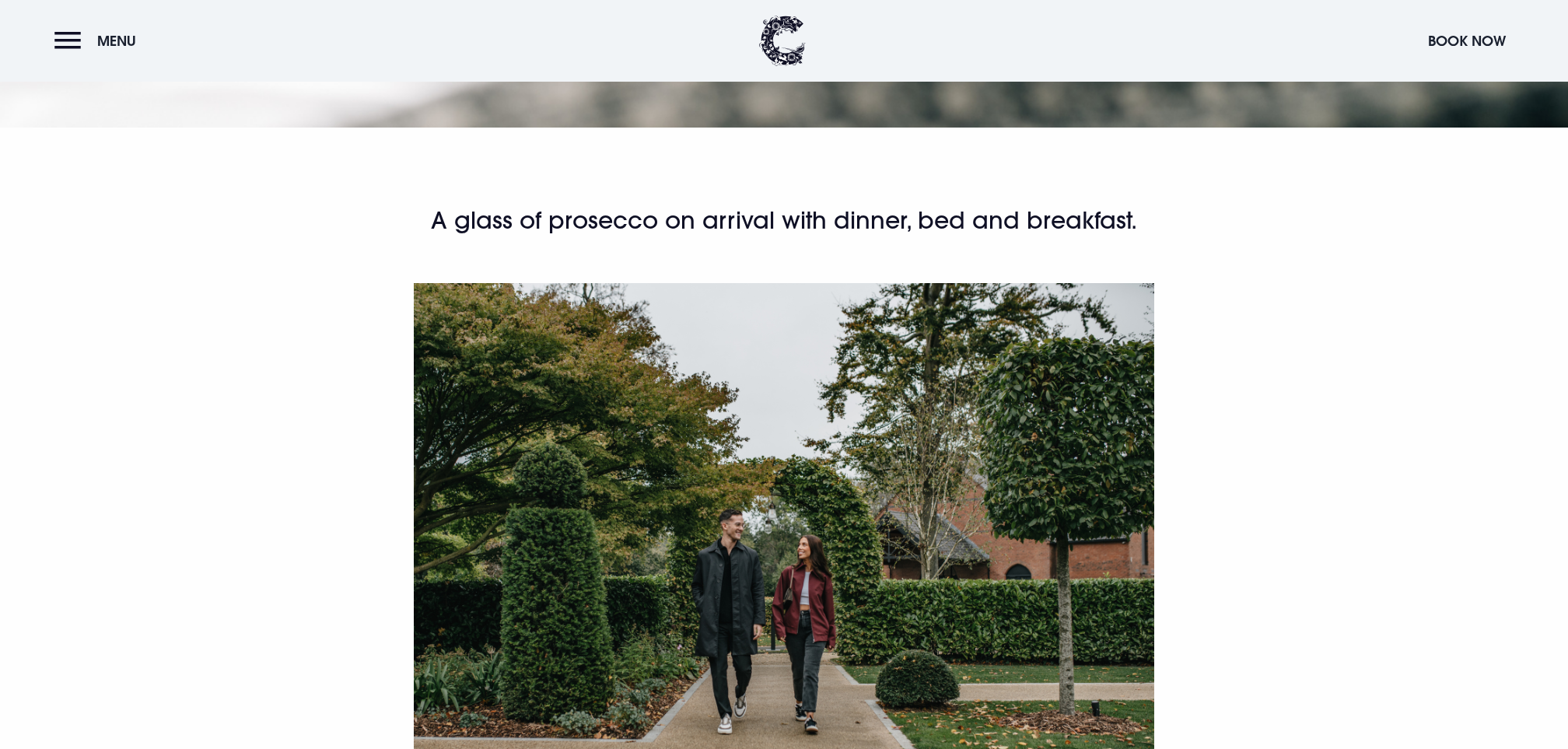
scroll to position [1055, 0]
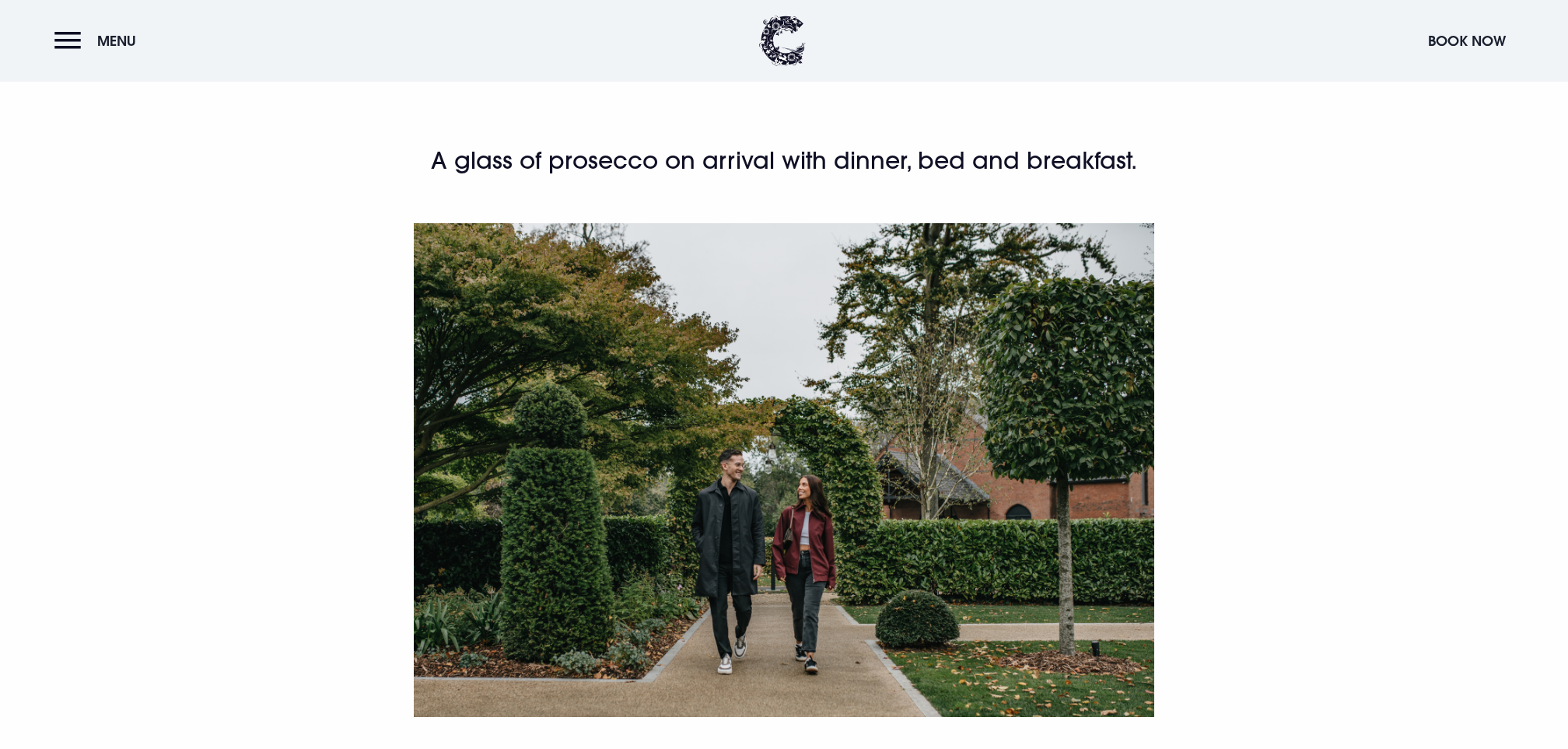
copy div "1 night B&B, 3 course dinner, glass of prosecco, from £220 for 2 guests."
drag, startPoint x: 412, startPoint y: 284, endPoint x: 1080, endPoint y: 274, distance: 668.1
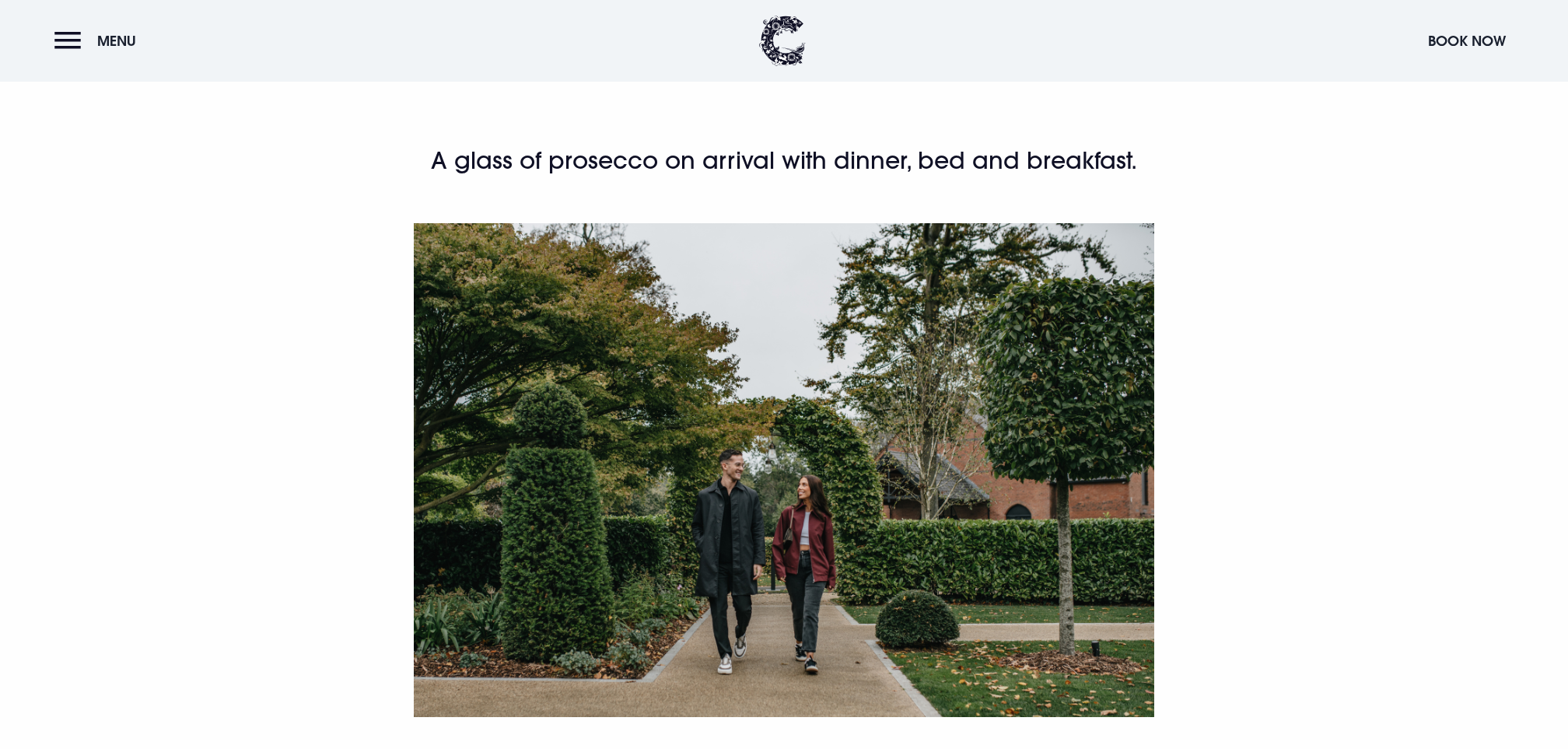
click at [1080, 274] on div "A glass of prosecco on arrival with dinner, bed and breakfast. Your chance to s…" at bounding box center [784, 566] width 899 height 840
copy p "Your chance to simply escape to the countryside and enjoy the famed hospitality…"
